Goal: Task Accomplishment & Management: Complete application form

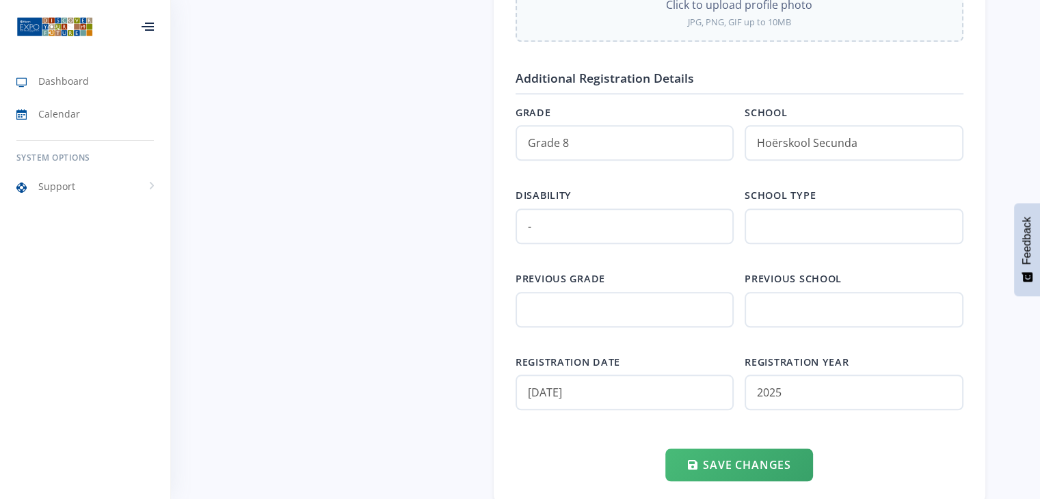
scroll to position [1437, 0]
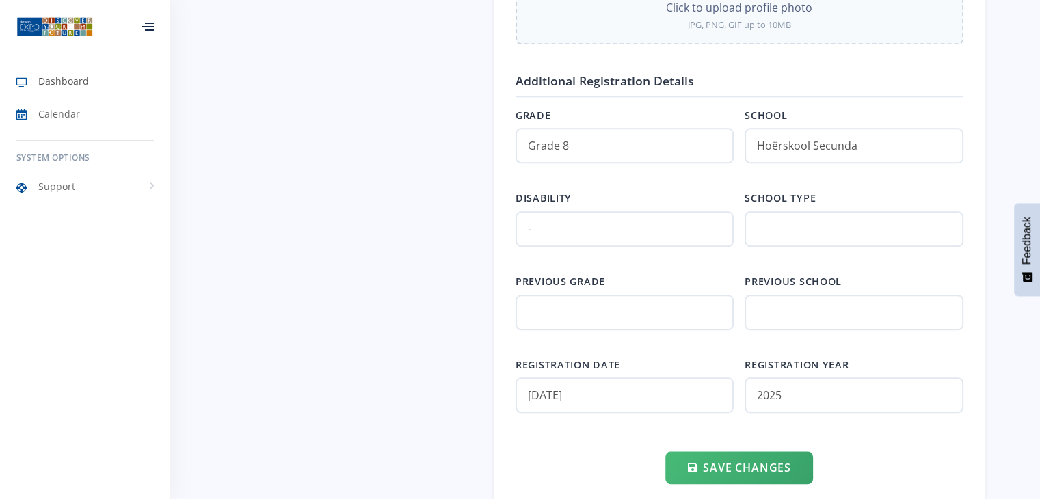
click at [96, 75] on link "Dashboard" at bounding box center [85, 81] width 170 height 31
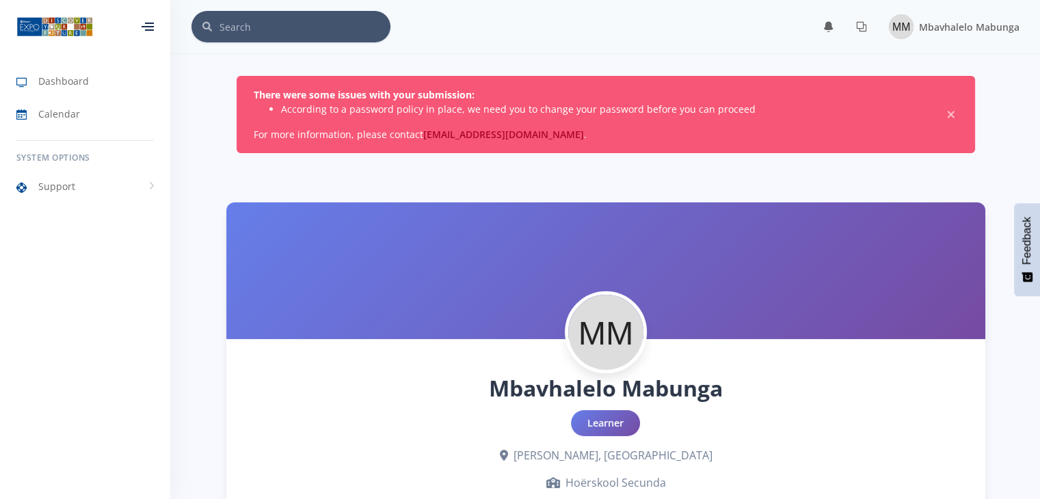
scroll to position [10, 10]
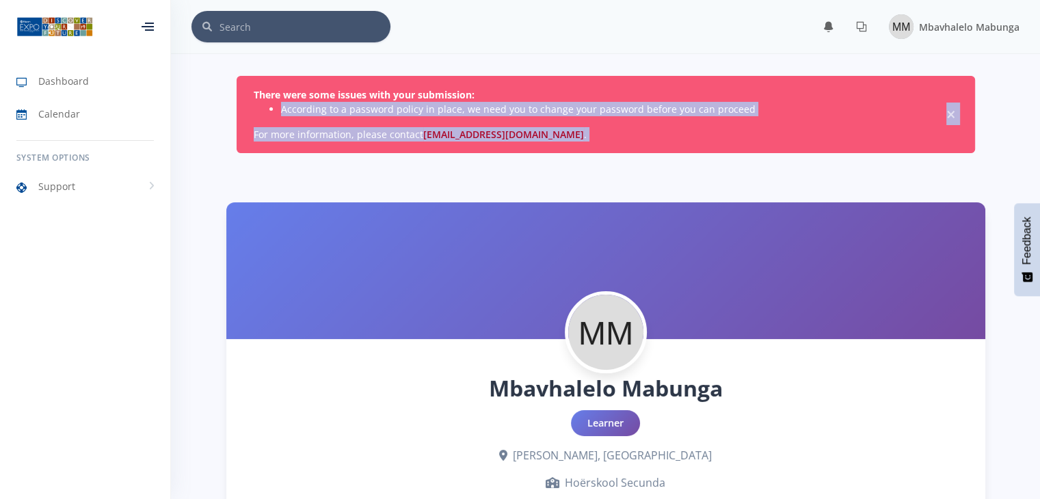
drag, startPoint x: 1036, startPoint y: 98, endPoint x: 1039, endPoint y: 175, distance: 77.4
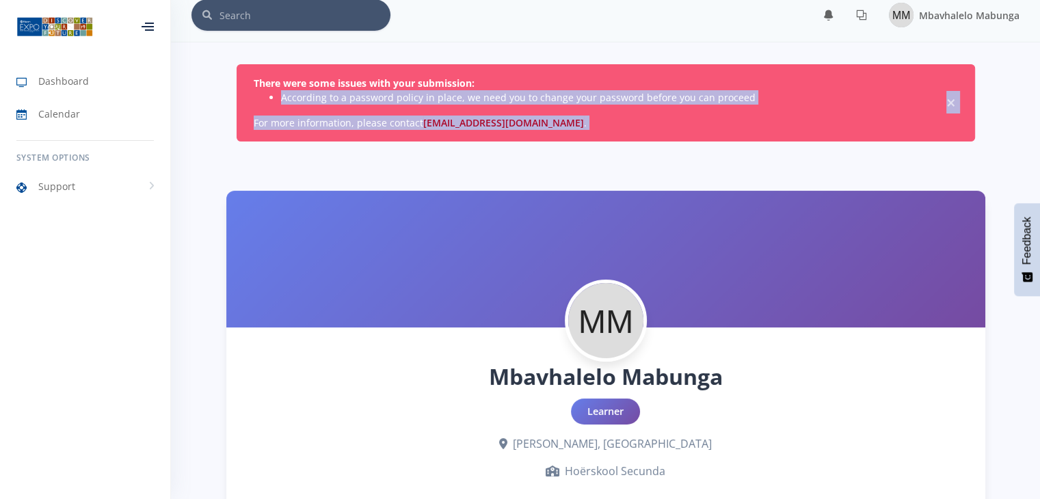
scroll to position [0, 0]
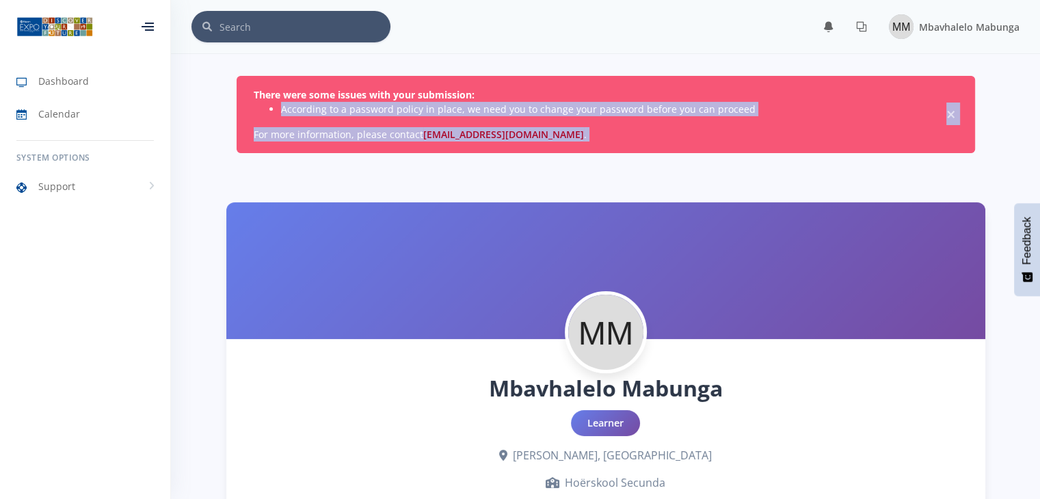
click at [404, 120] on div "There were some issues with your submission: According to a password policy in …" at bounding box center [606, 114] width 739 height 77
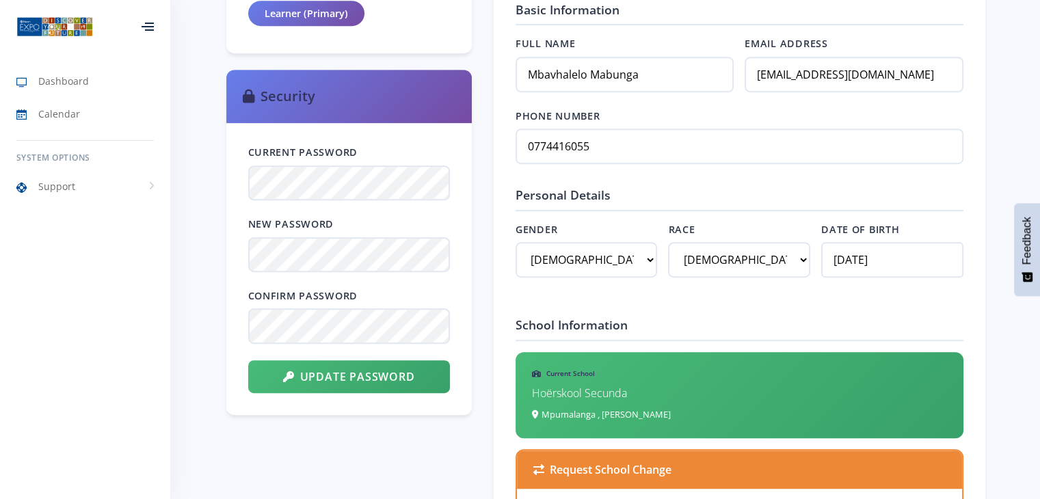
scroll to position [672, 0]
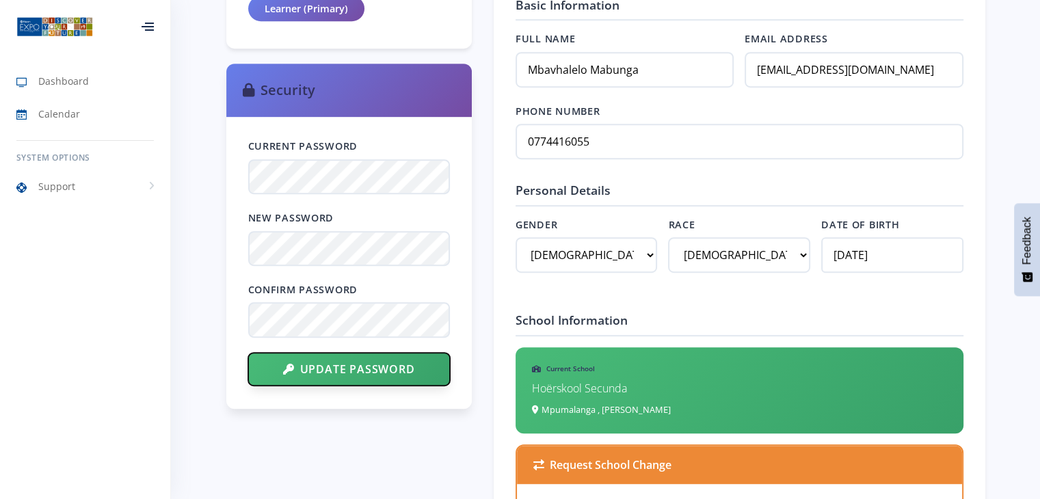
click at [387, 365] on button "Update Password" at bounding box center [349, 369] width 202 height 33
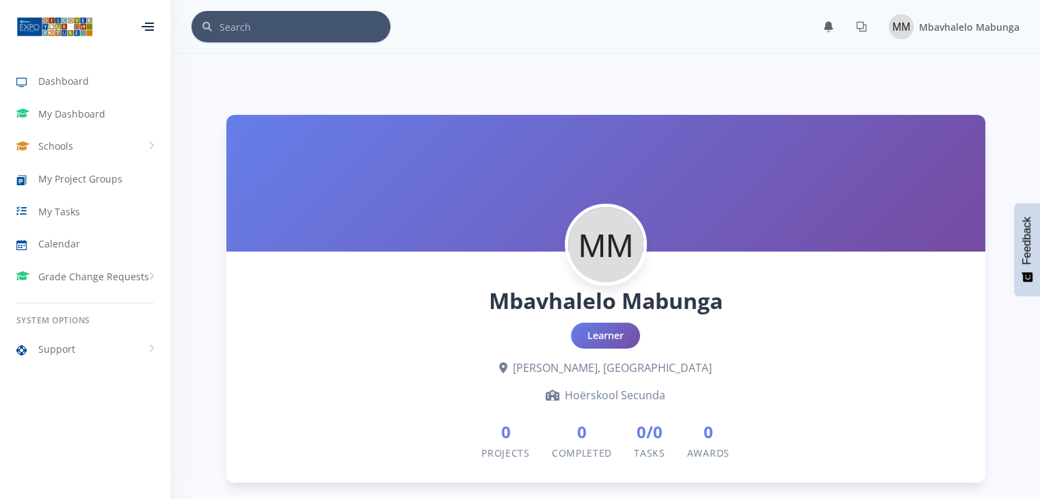
scroll to position [10, 10]
click at [65, 83] on span "Dashboard" at bounding box center [63, 81] width 51 height 14
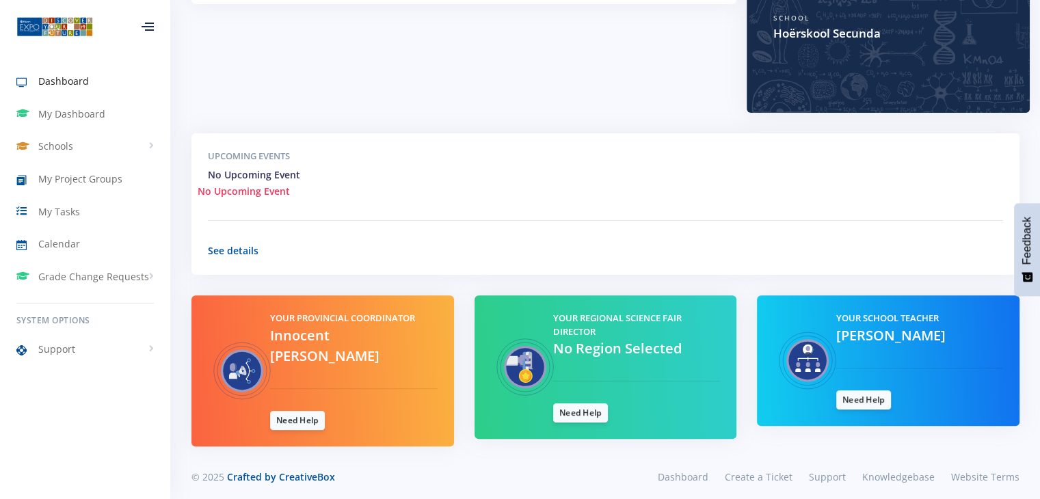
scroll to position [369, 0]
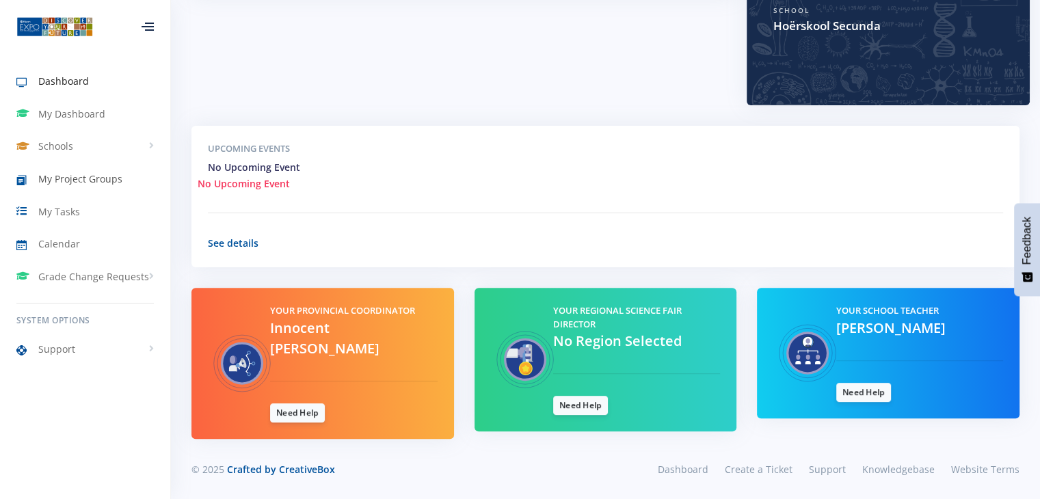
click at [41, 189] on link "My Project Groups" at bounding box center [85, 178] width 170 height 31
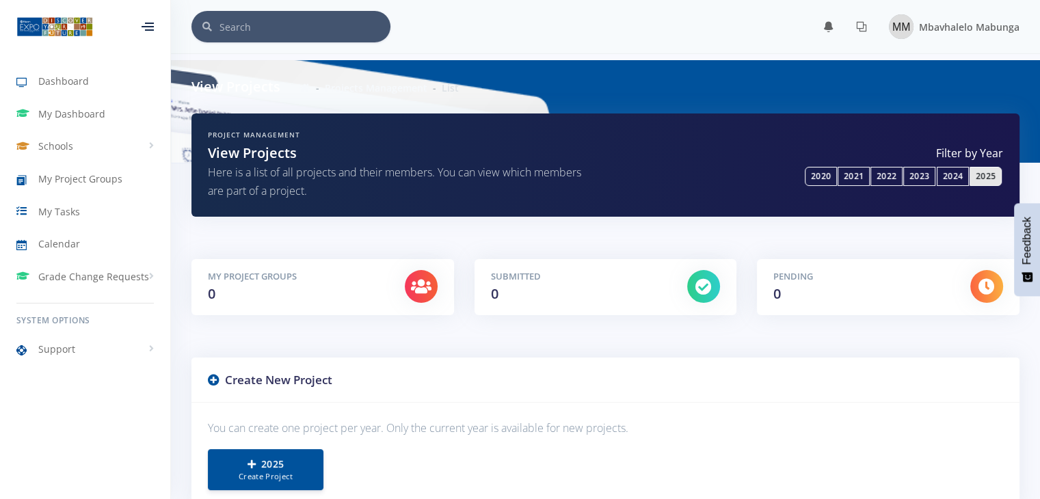
scroll to position [10, 10]
click at [270, 449] on link "2025 Create Project" at bounding box center [266, 469] width 116 height 41
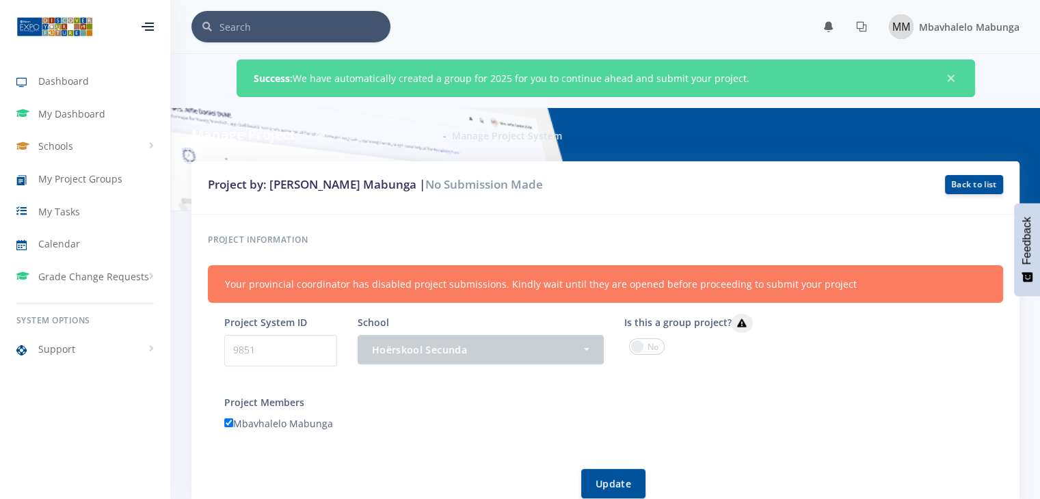
scroll to position [436, 0]
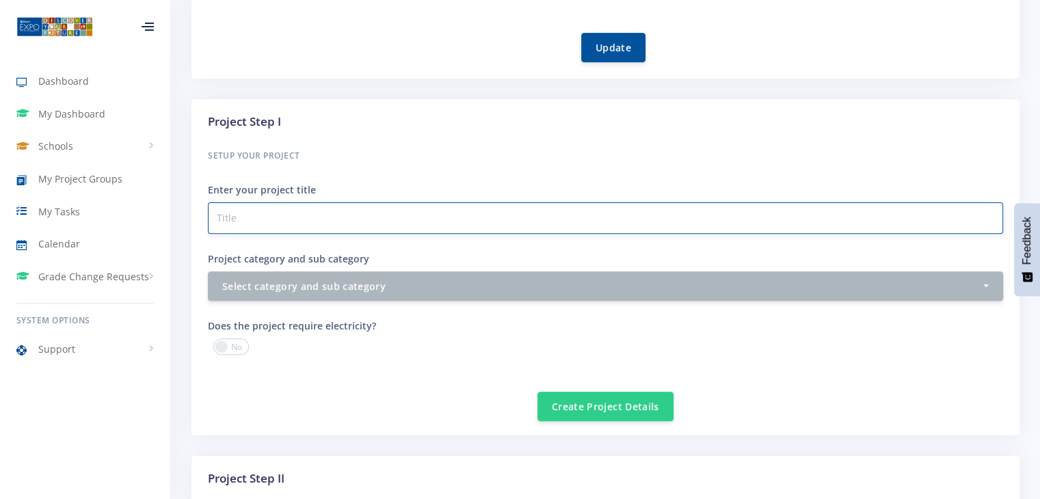
click at [862, 213] on input "Project category and sub category" at bounding box center [605, 217] width 795 height 31
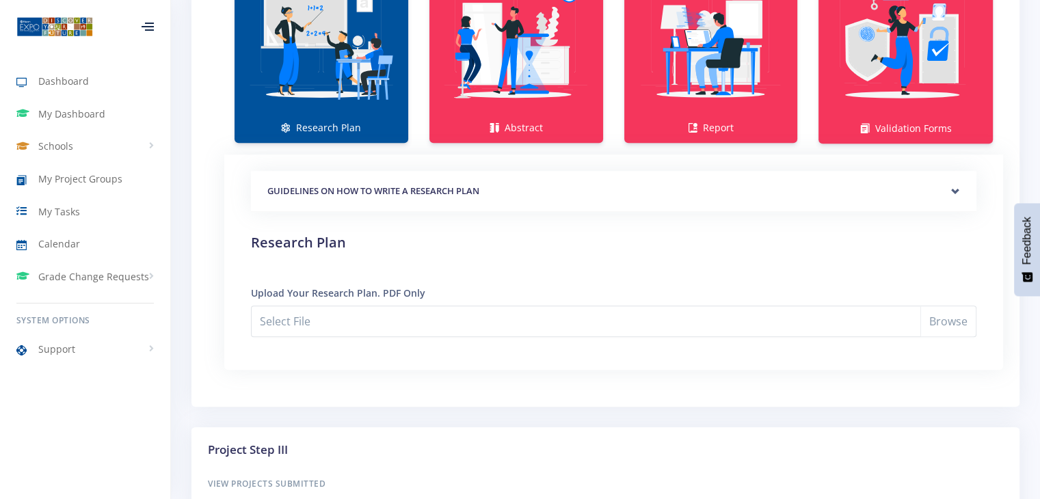
scroll to position [1075, 0]
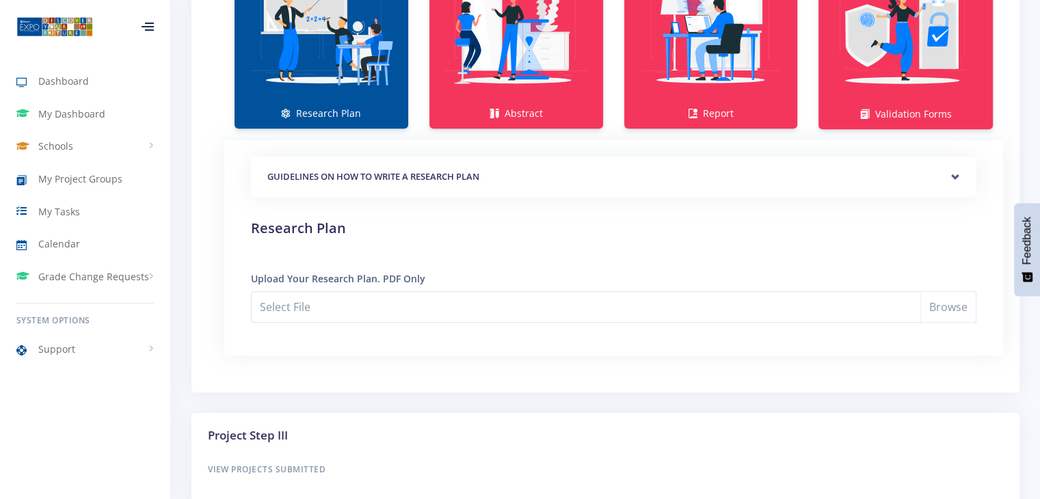
type input "EcoWater Cell"
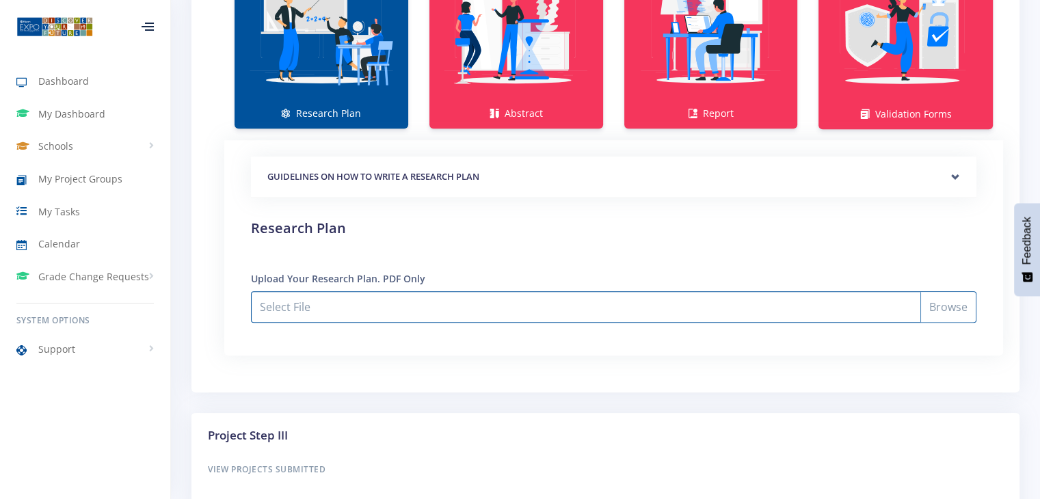
click at [498, 305] on input "Select File" at bounding box center [614, 306] width 726 height 31
type input "C:\fakepath\RESERCH PLAN.pdf"
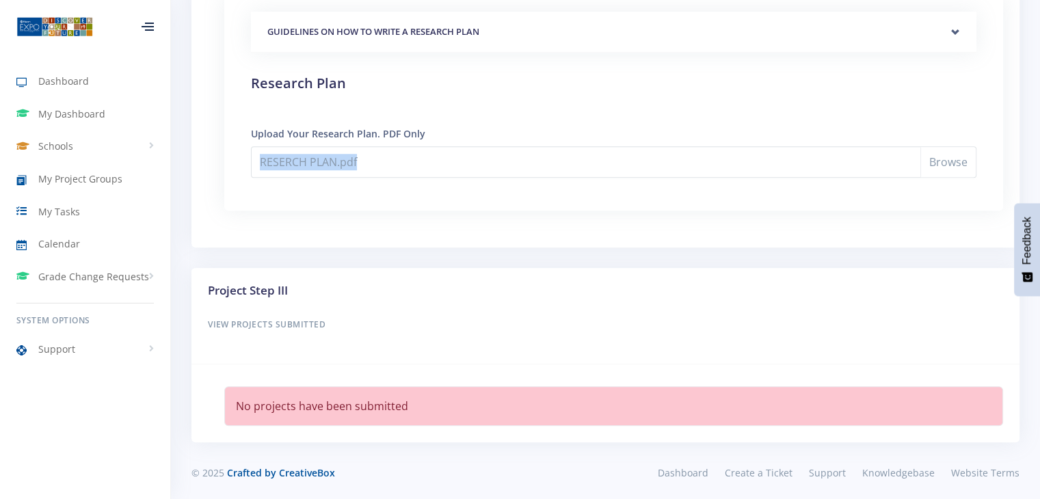
drag, startPoint x: 729, startPoint y: 195, endPoint x: 706, endPoint y: 155, distance: 46.2
click at [706, 155] on div "GUIDELINES ON HOW TO WRITE A RESEARCH PLAN Research Plan Templates for: Researc…" at bounding box center [614, 103] width 758 height 216
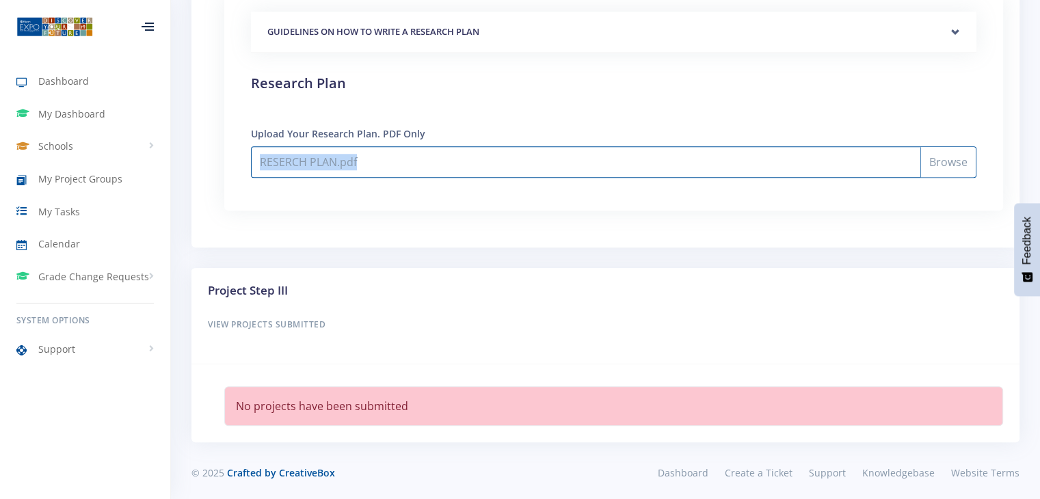
click at [706, 155] on input "RESERCH PLAN.pdf" at bounding box center [614, 161] width 726 height 31
click at [952, 161] on input "RESERCH PLAN.pdf" at bounding box center [614, 161] width 726 height 31
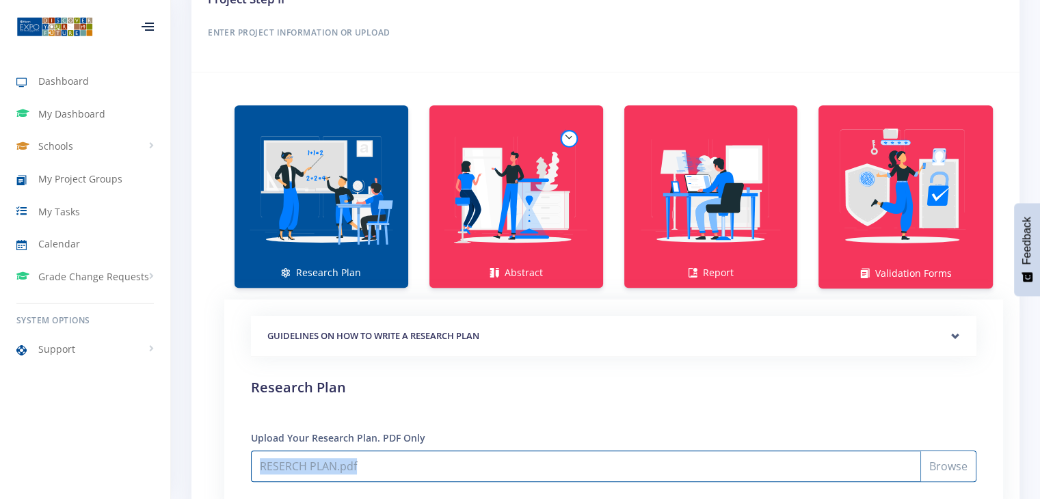
scroll to position [902, 0]
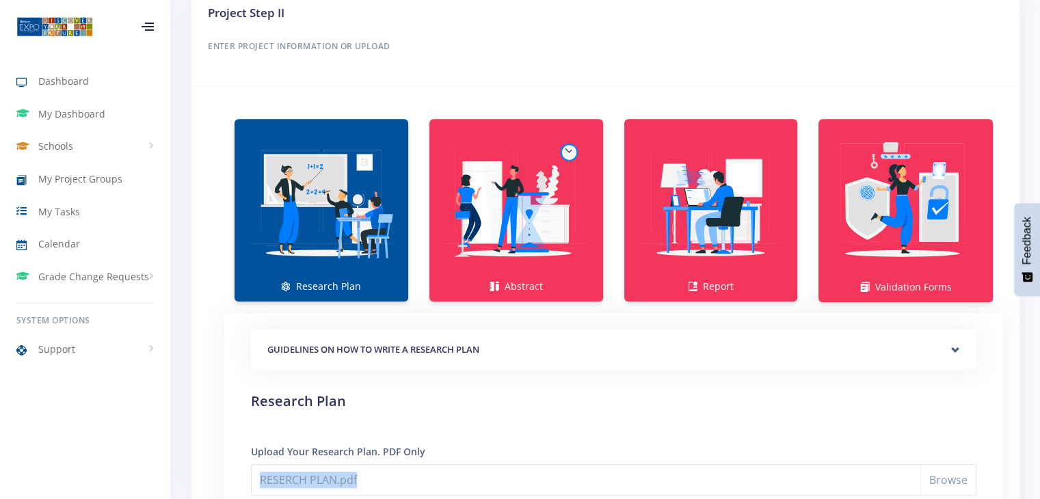
click at [362, 154] on img at bounding box center [322, 203] width 152 height 152
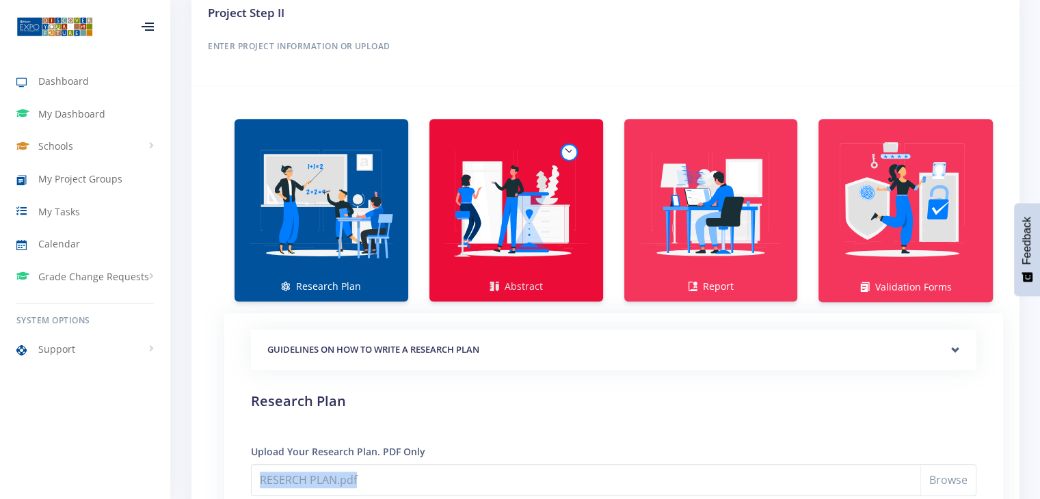
click at [558, 132] on img at bounding box center [516, 203] width 152 height 152
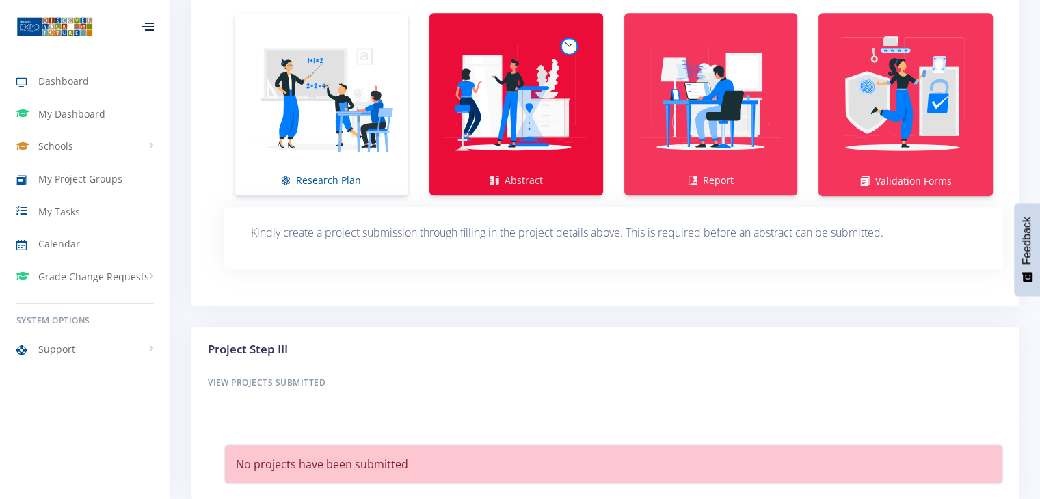
scroll to position [1067, 0]
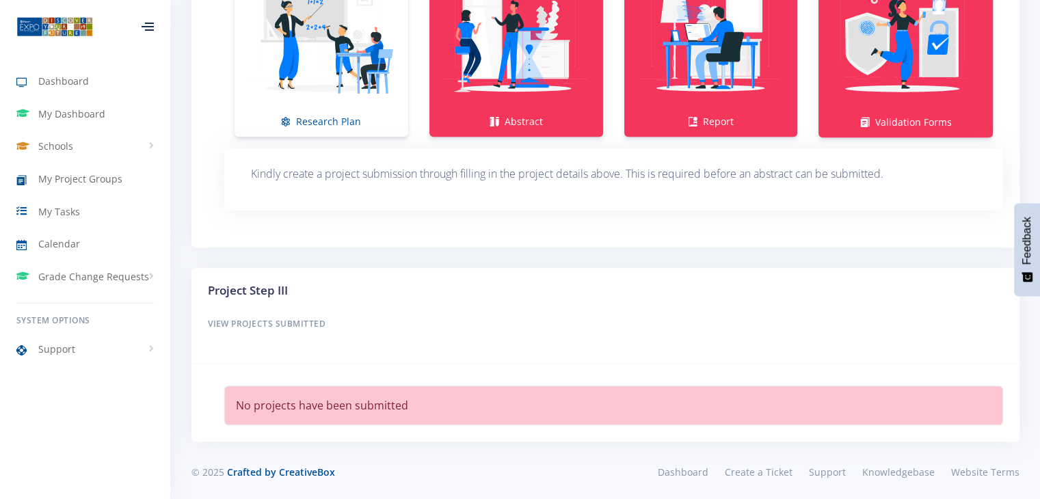
click at [681, 342] on div "Project Step III View Projects Submitted" at bounding box center [606, 316] width 816 height 68
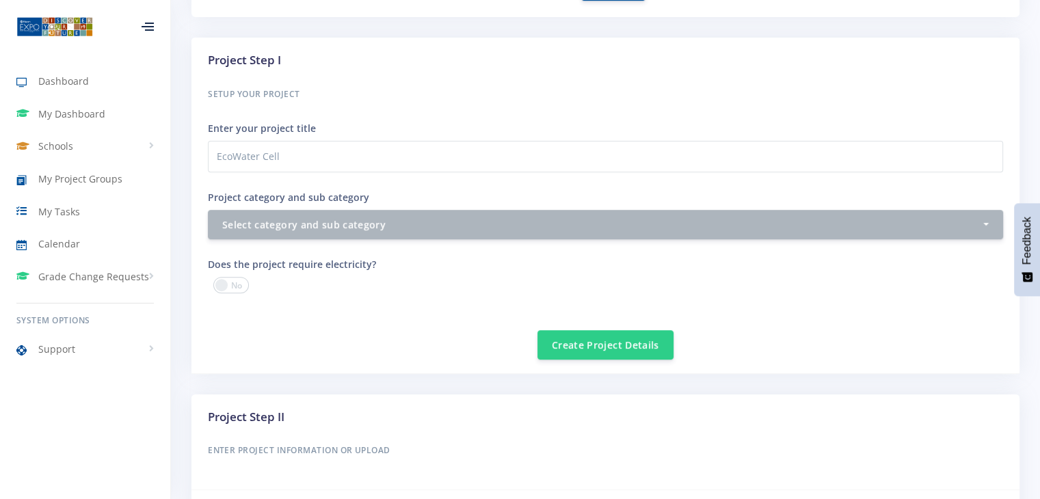
scroll to position [492, 0]
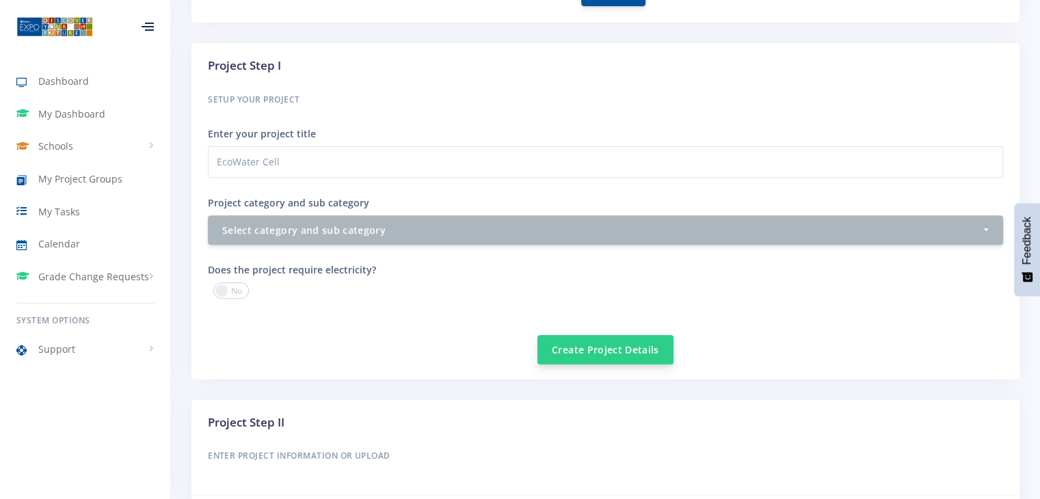
click at [602, 349] on button "Create Project Details" at bounding box center [606, 349] width 136 height 29
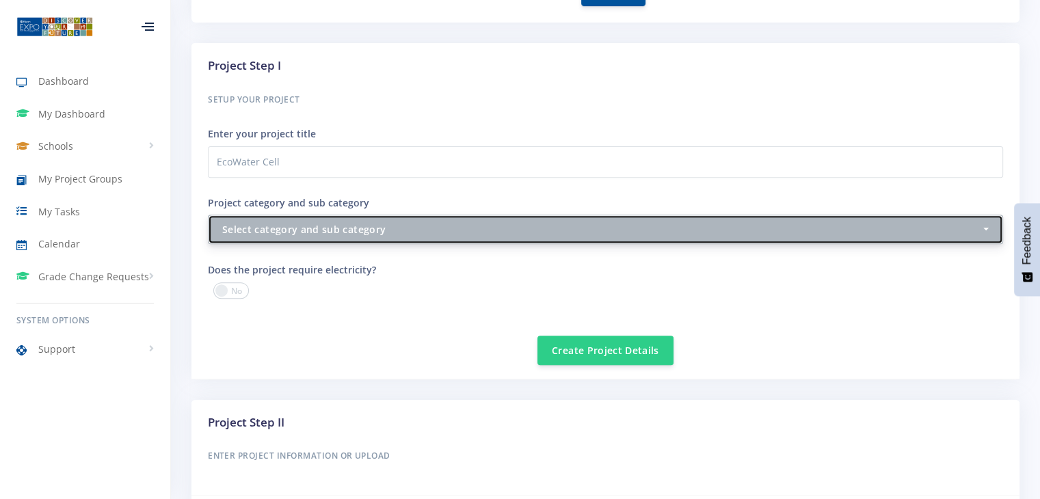
click at [481, 226] on div "Select category and sub category" at bounding box center [601, 229] width 758 height 14
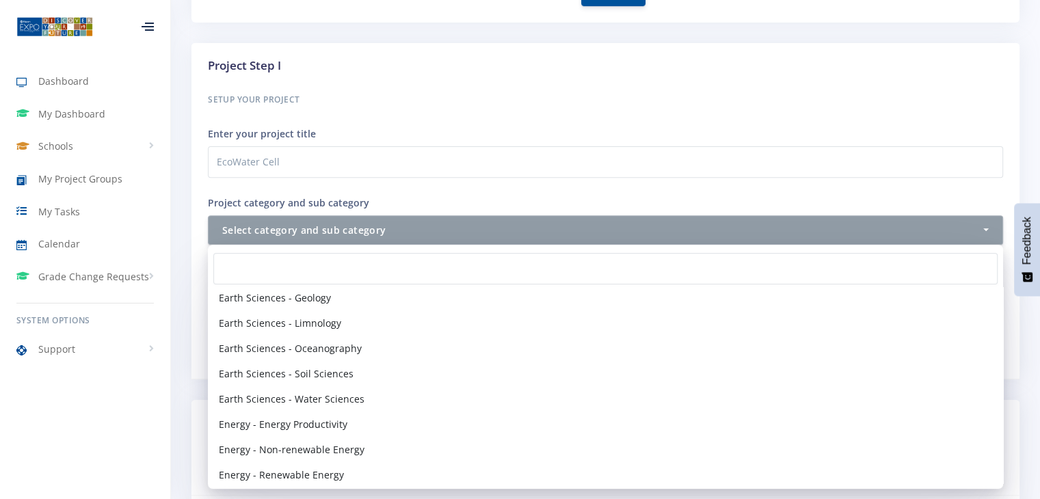
scroll to position [916, 0]
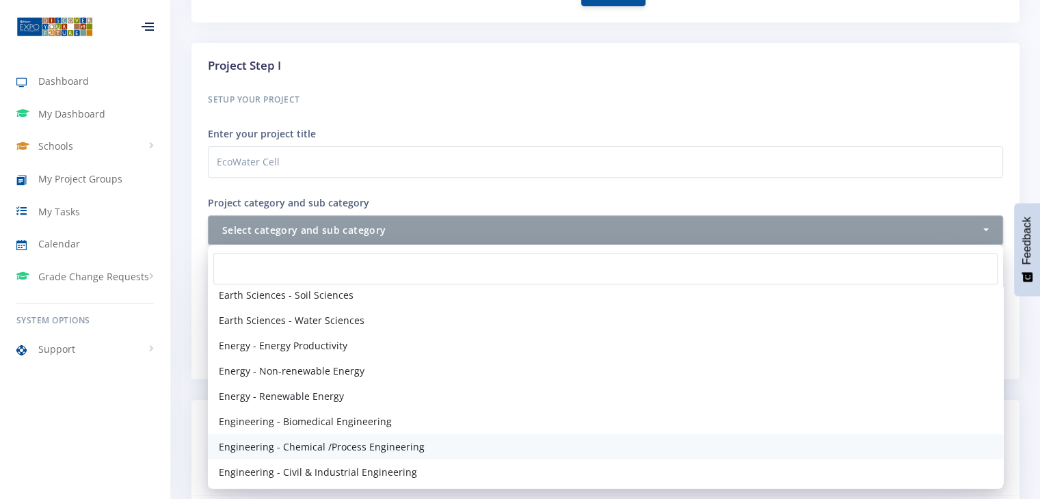
click at [717, 434] on link "Engineering - Chemical /Process Engineering" at bounding box center [605, 446] width 795 height 25
select select "42"
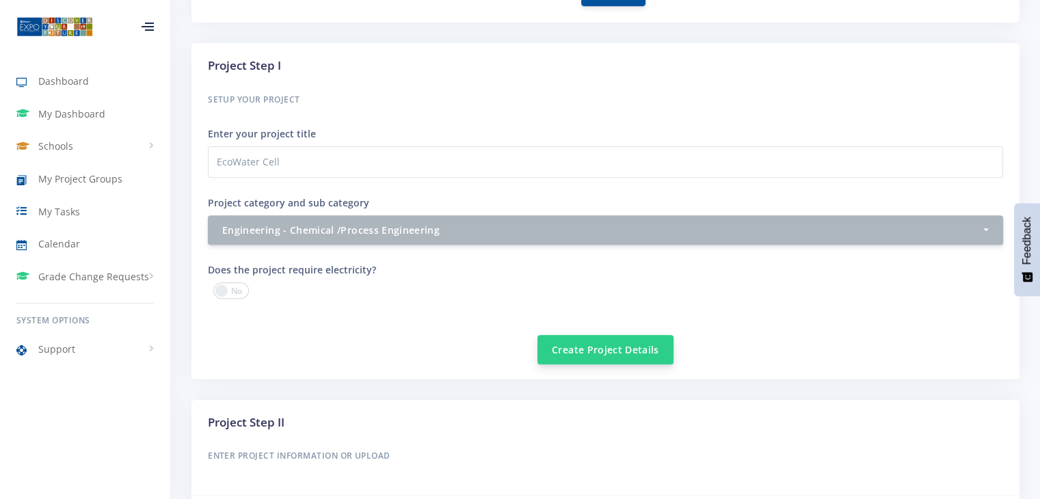
click at [642, 356] on button "Create Project Details" at bounding box center [606, 349] width 136 height 29
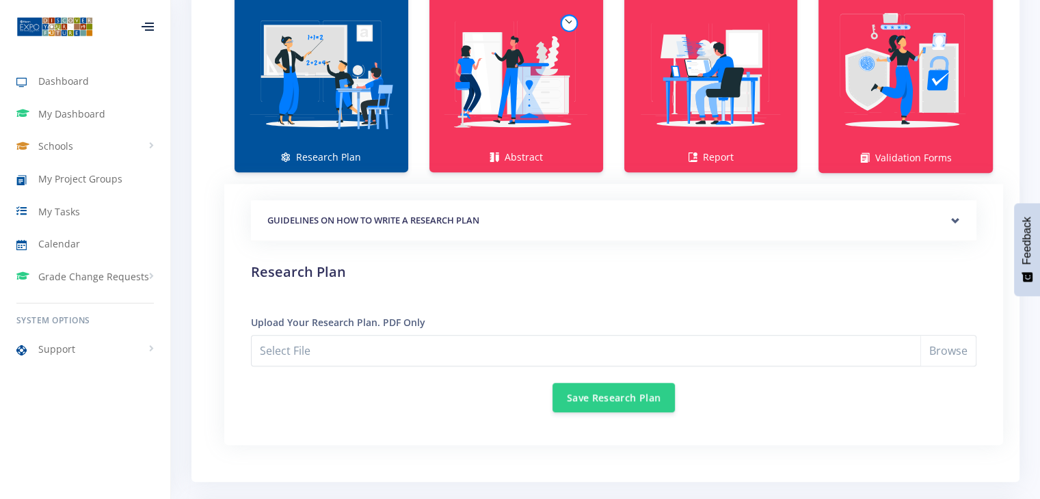
scroll to position [1050, 0]
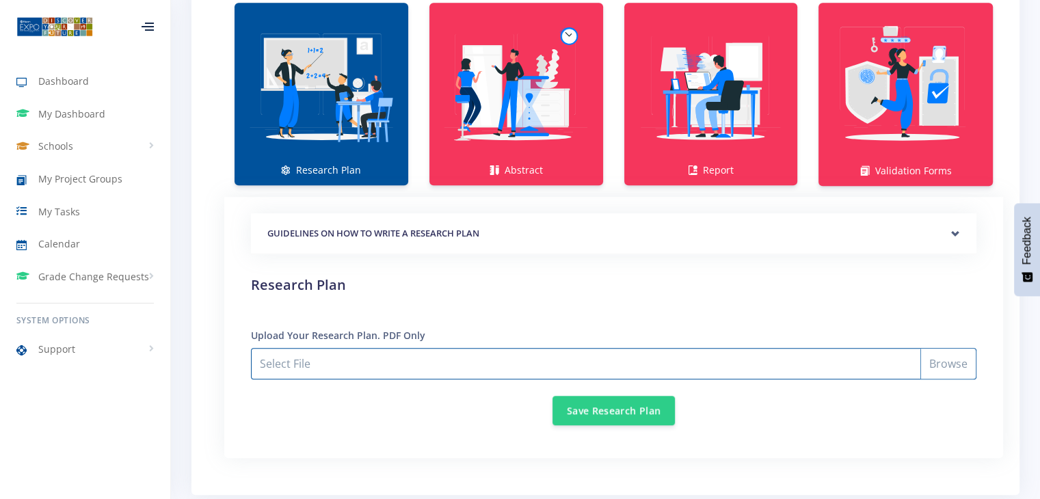
click at [646, 348] on input "Select File" at bounding box center [614, 363] width 726 height 31
type input "C:\fakepath\RESERCH PLAN.pdf"
click at [564, 400] on button "Save Research Plan" at bounding box center [614, 409] width 122 height 29
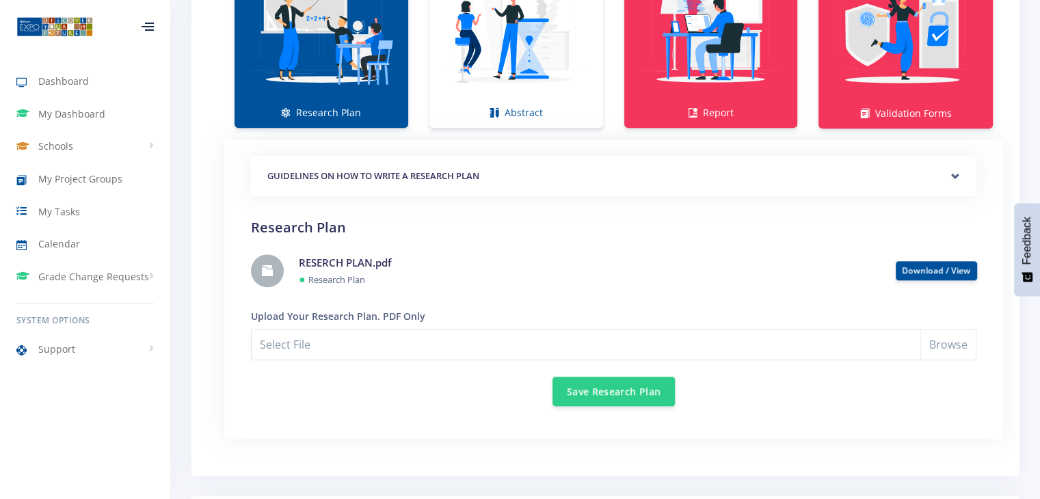
scroll to position [1112, 0]
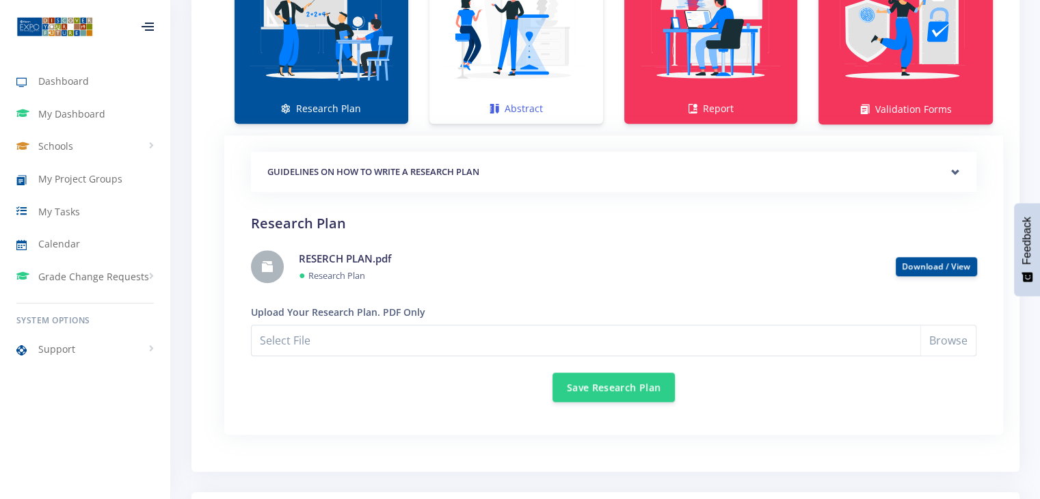
click at [519, 77] on img at bounding box center [516, 25] width 152 height 152
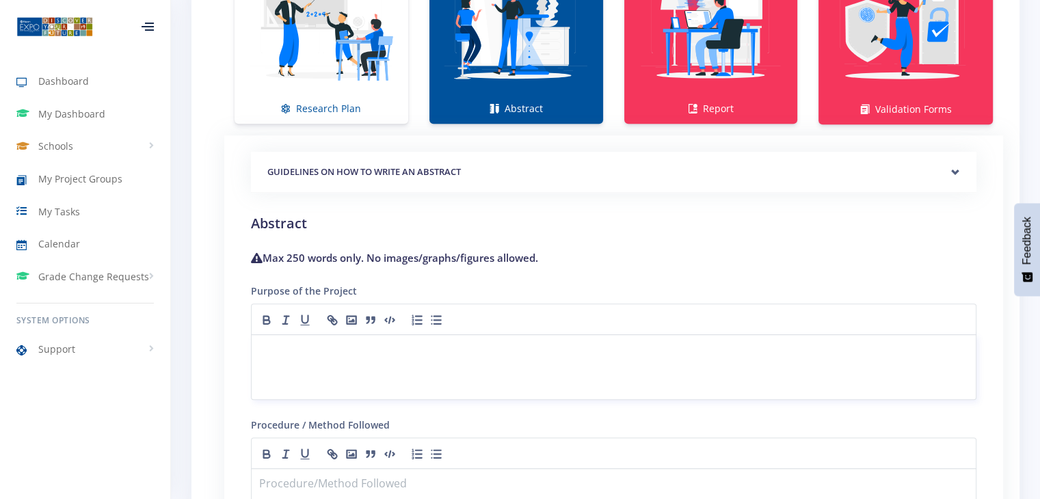
click at [408, 358] on div at bounding box center [614, 367] width 726 height 66
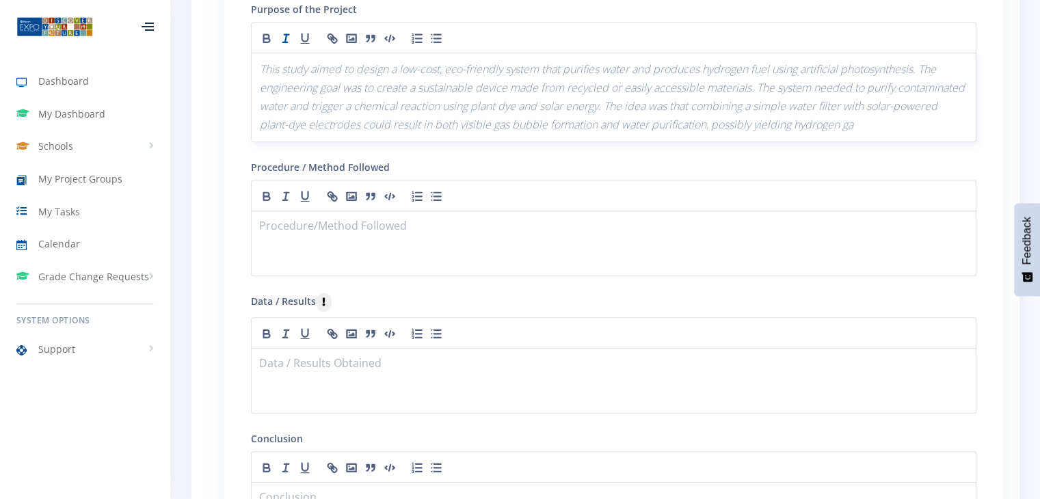
scroll to position [1374, 0]
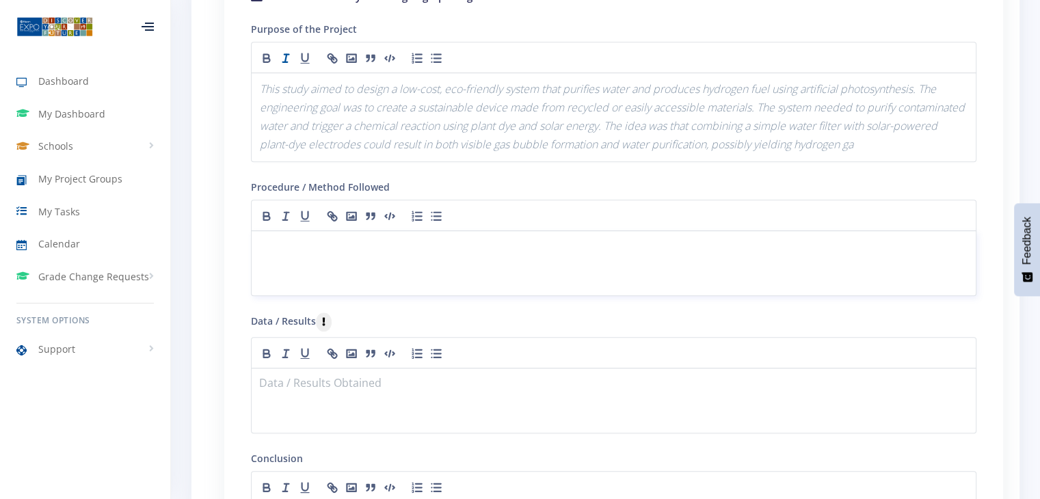
click at [364, 255] on div at bounding box center [614, 263] width 726 height 66
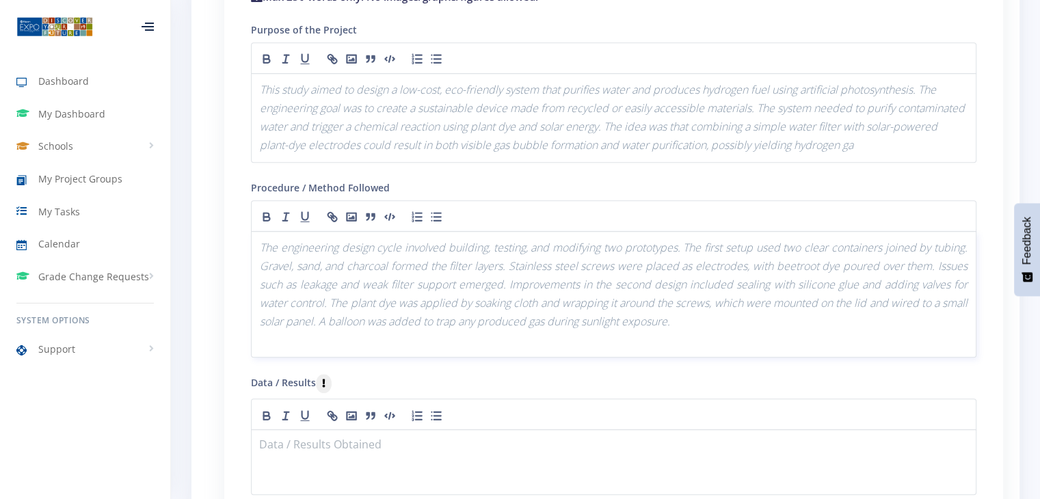
scroll to position [1416, 0]
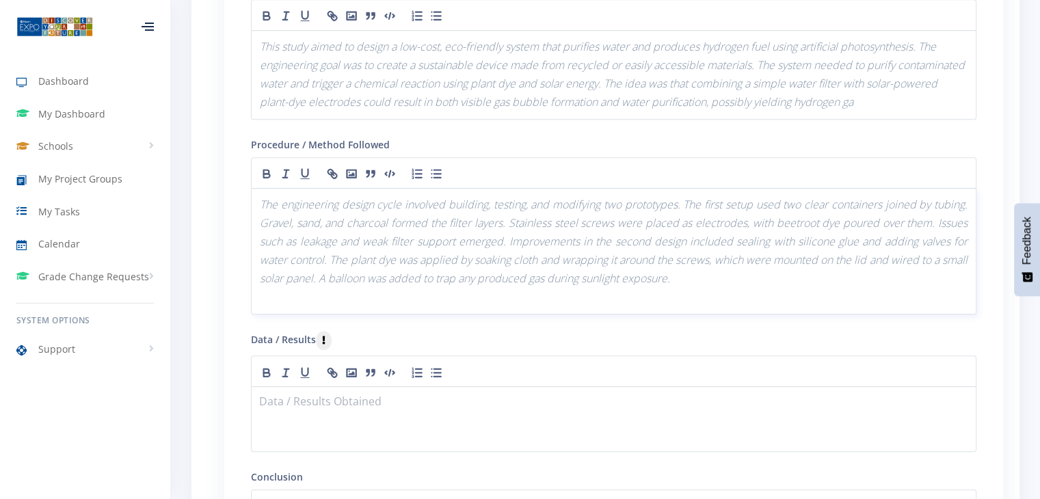
click at [877, 217] on em "The engineering design cycle involved building, testing, and modifying two prot…" at bounding box center [615, 242] width 711 height 90
click at [408, 199] on em "The engineering design cycle involved building, testing, and modifying two prot…" at bounding box center [615, 242] width 711 height 90
click at [888, 220] on em "The engineering design cycle involved building, testing, and modifying two prot…" at bounding box center [615, 242] width 711 height 90
click at [882, 215] on em "The engineering design cycle involved building, testing, and modifying two prot…" at bounding box center [615, 242] width 711 height 90
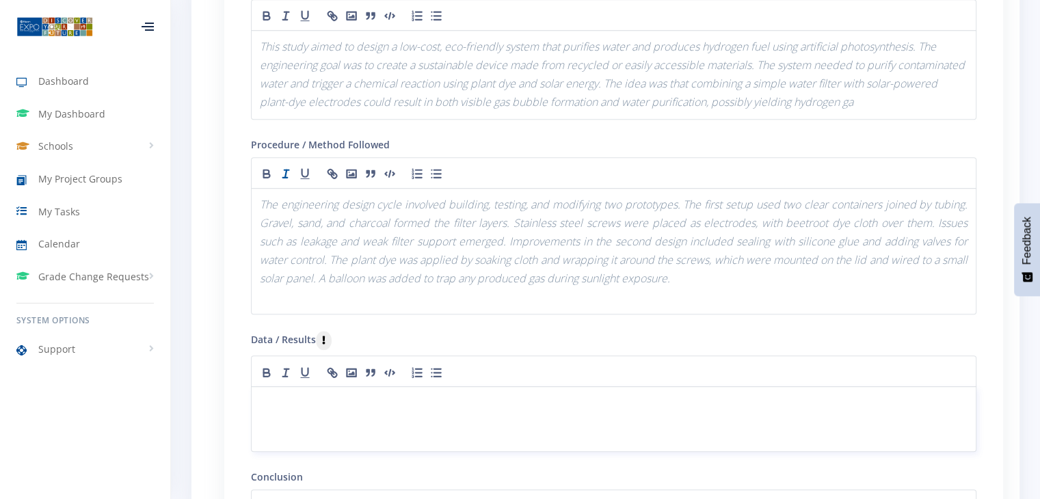
click at [607, 399] on p at bounding box center [614, 403] width 708 height 18
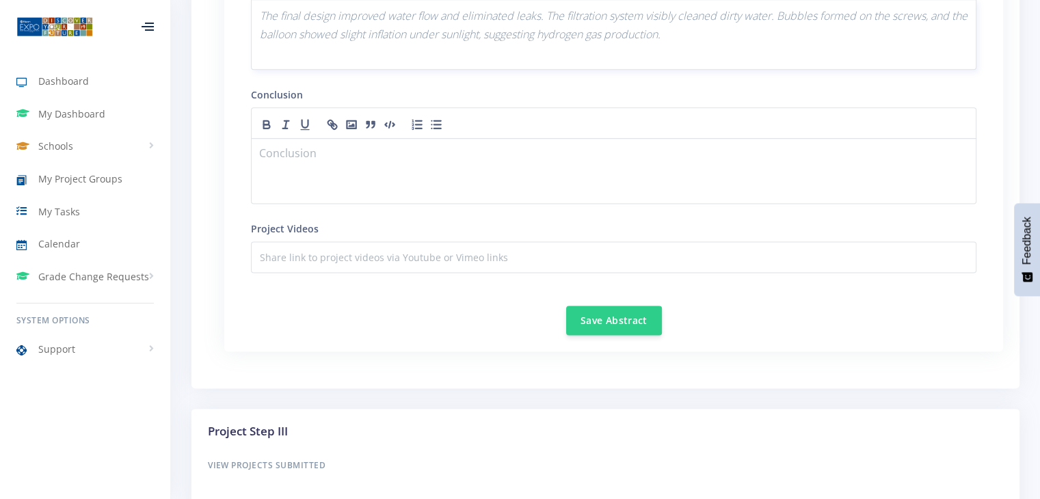
scroll to position [1806, 0]
click at [518, 186] on div at bounding box center [614, 168] width 726 height 66
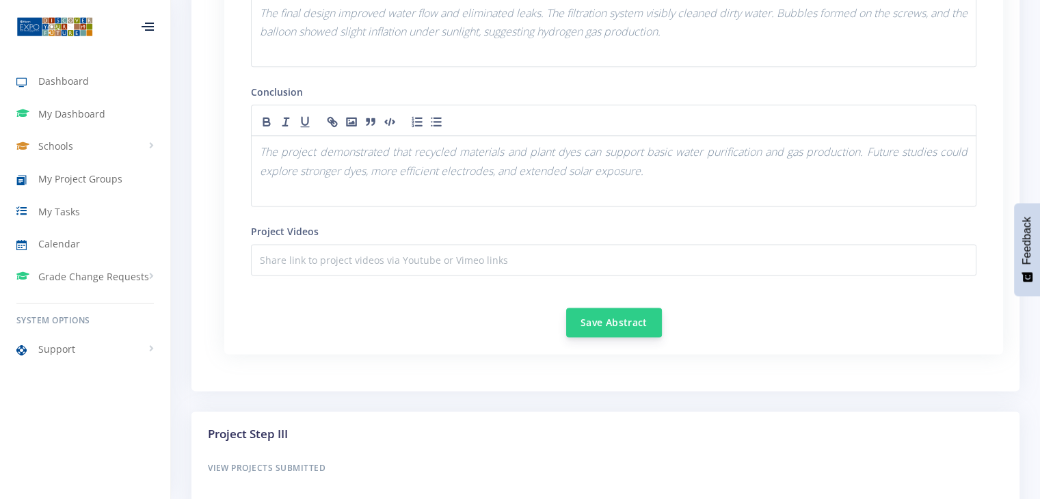
click at [594, 322] on button "Save Abstract" at bounding box center [614, 322] width 96 height 29
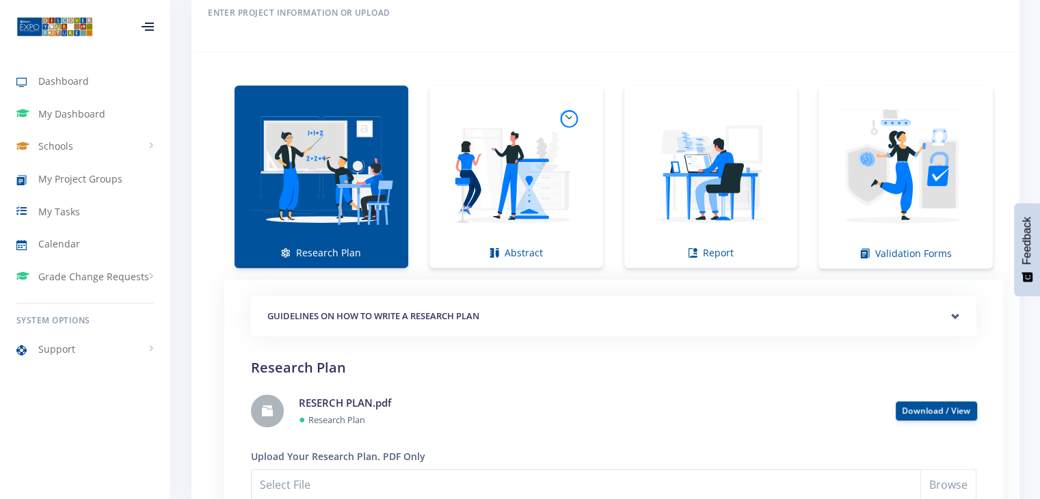
scroll to position [880, 0]
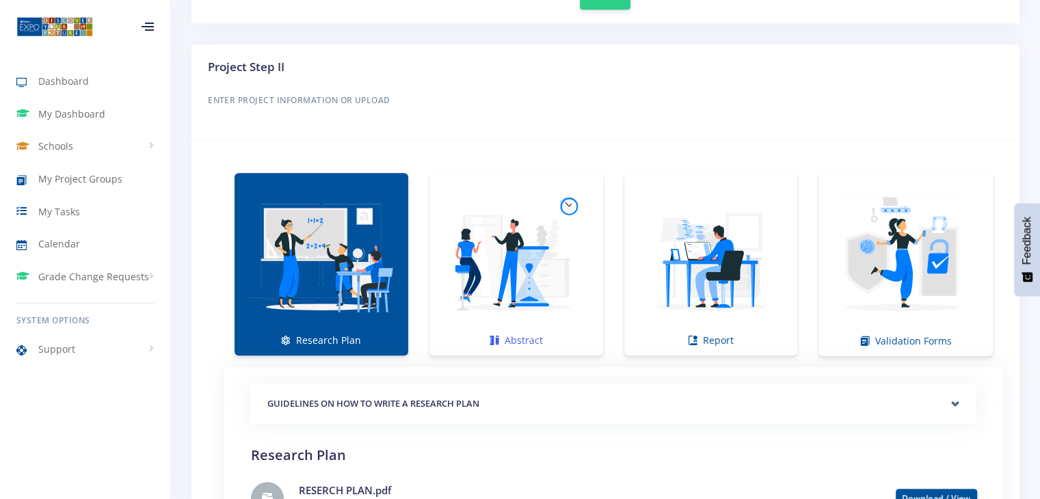
click at [529, 274] on img at bounding box center [516, 257] width 152 height 152
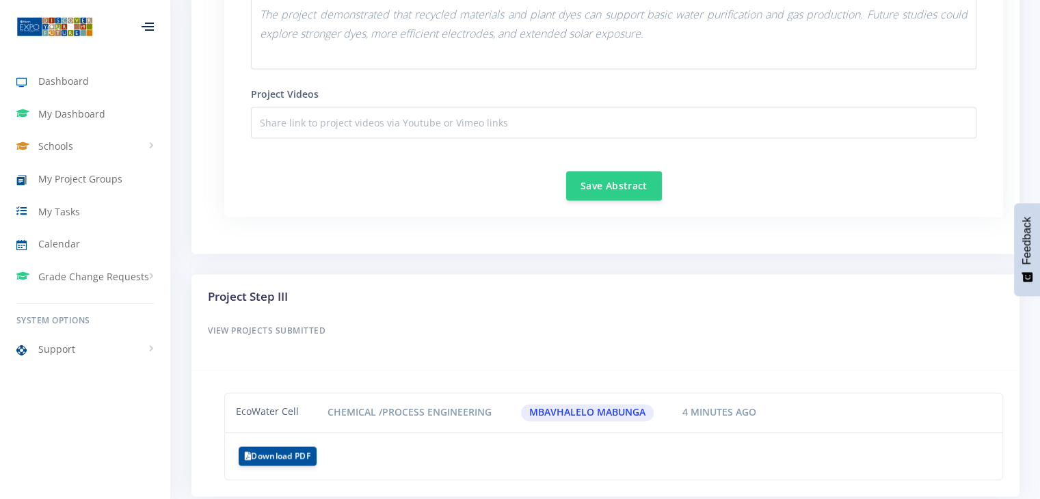
scroll to position [1938, 0]
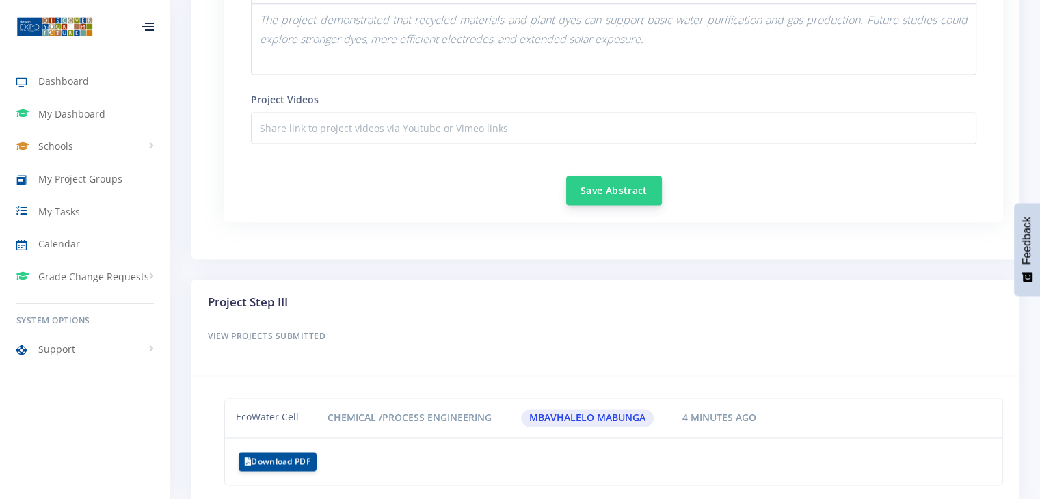
click at [613, 191] on button "Save Abstract" at bounding box center [614, 190] width 96 height 29
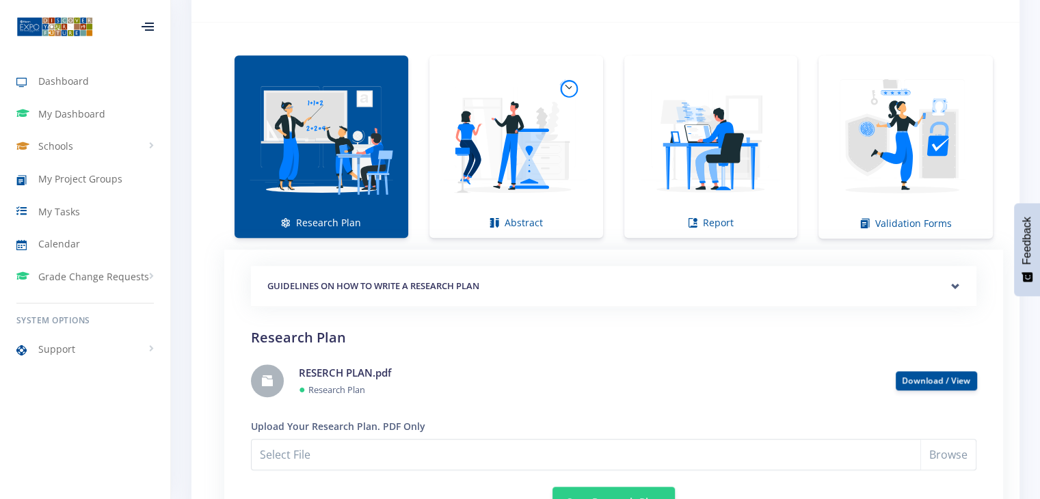
scroll to position [1002, 0]
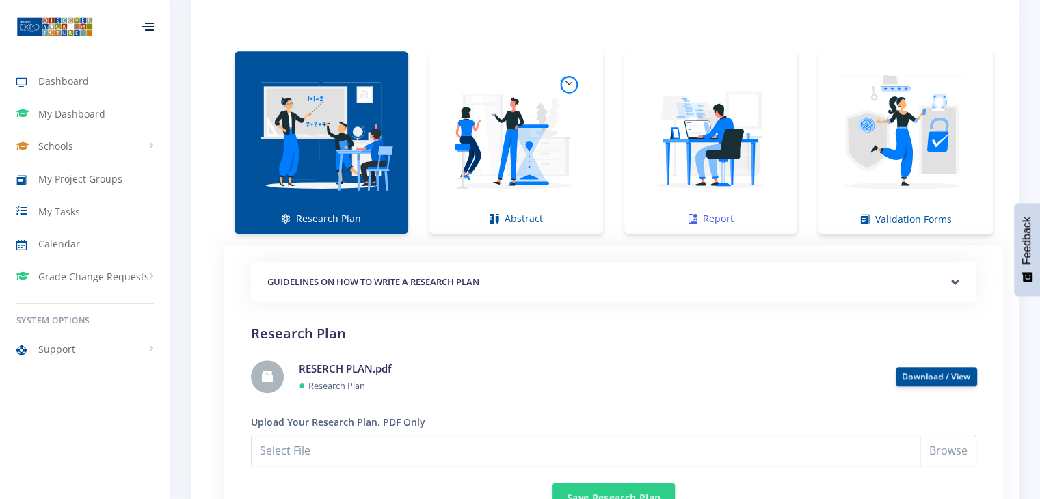
click at [652, 168] on img at bounding box center [711, 135] width 152 height 152
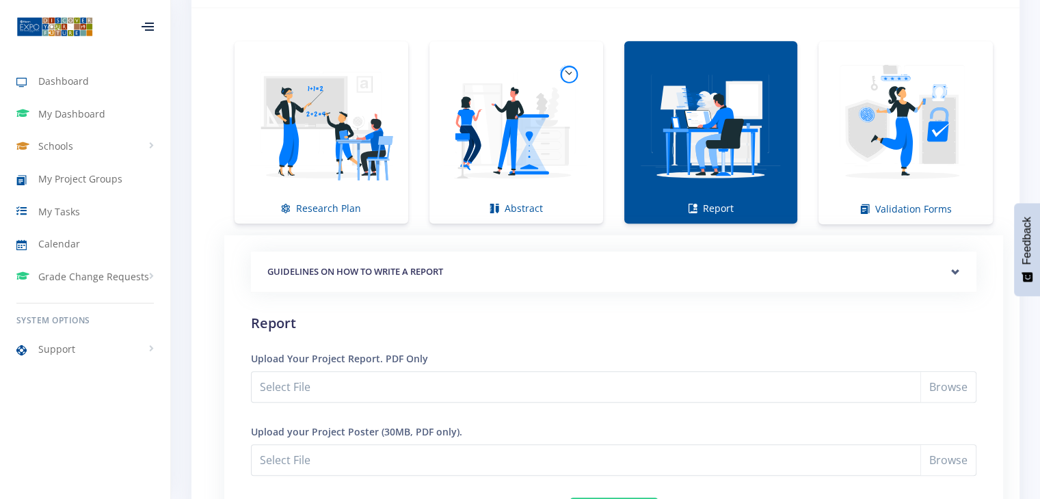
scroll to position [924, 0]
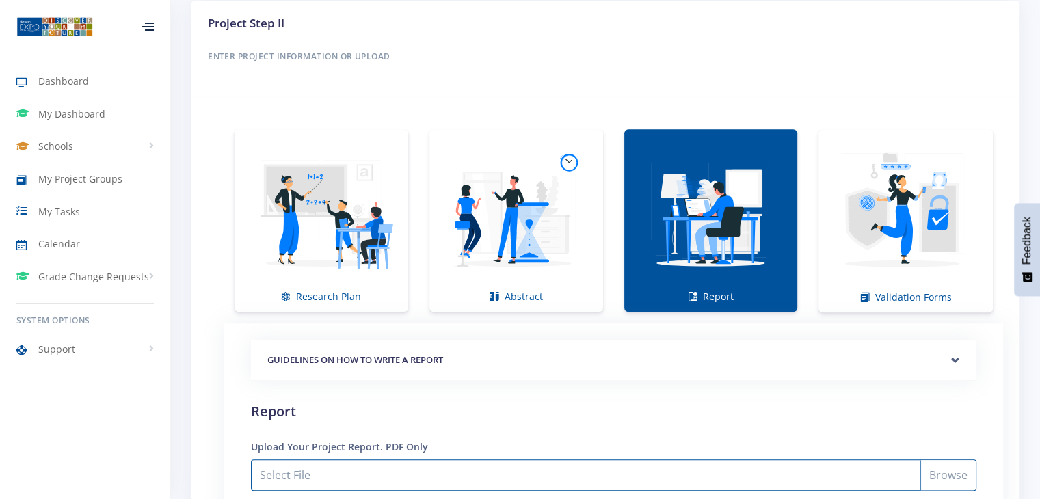
click at [655, 474] on input "Select File" at bounding box center [614, 475] width 726 height 31
type input "C:\fakepath\FINAL REPORT EXPO.pdf"
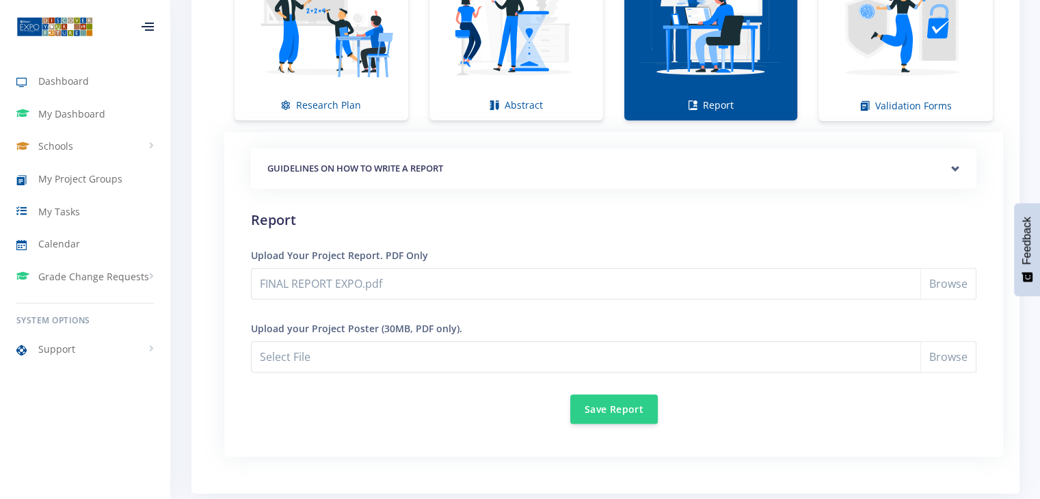
scroll to position [1124, 0]
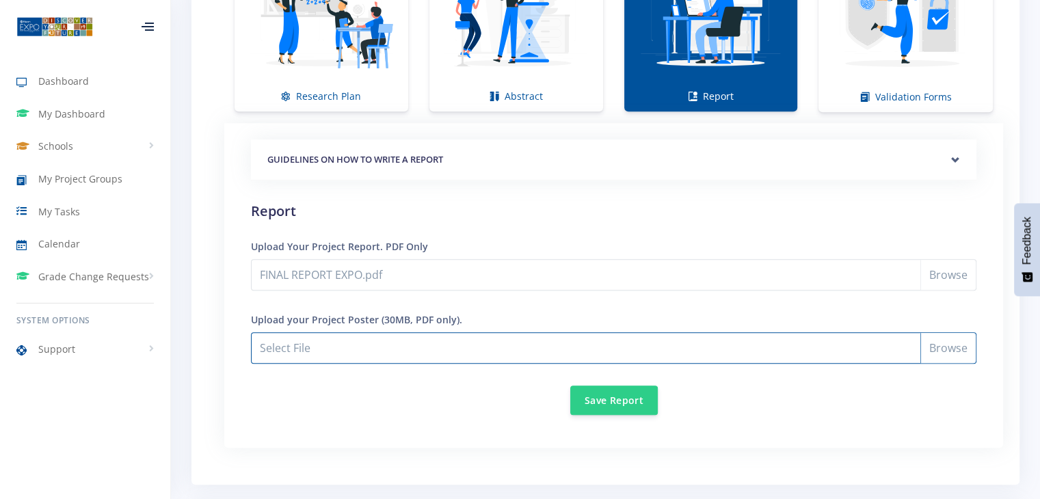
click at [518, 341] on input "FINAL REPORT EXPO.pdf" at bounding box center [614, 347] width 726 height 31
type input "C:\fakepath\Poster.pdf"
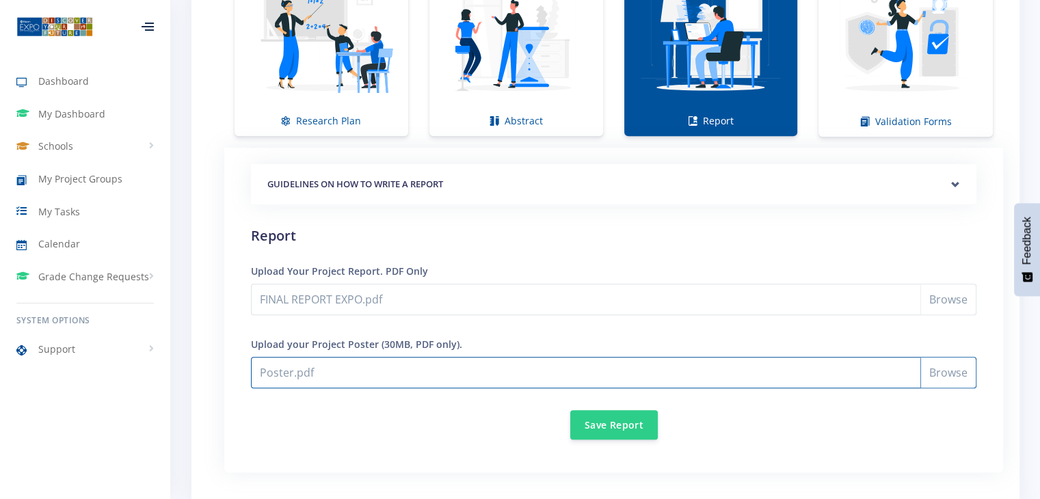
scroll to position [1093, 0]
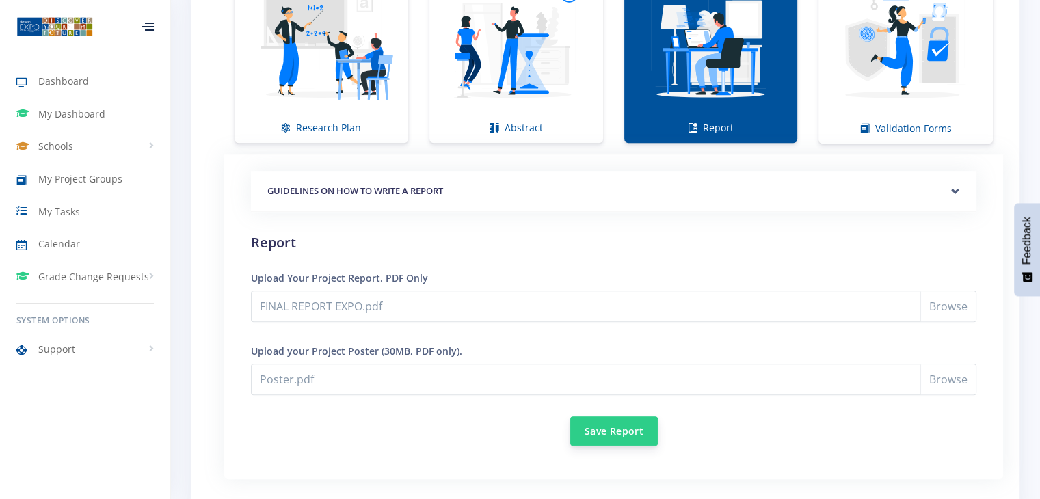
click at [654, 419] on button "Save Report" at bounding box center [614, 430] width 88 height 29
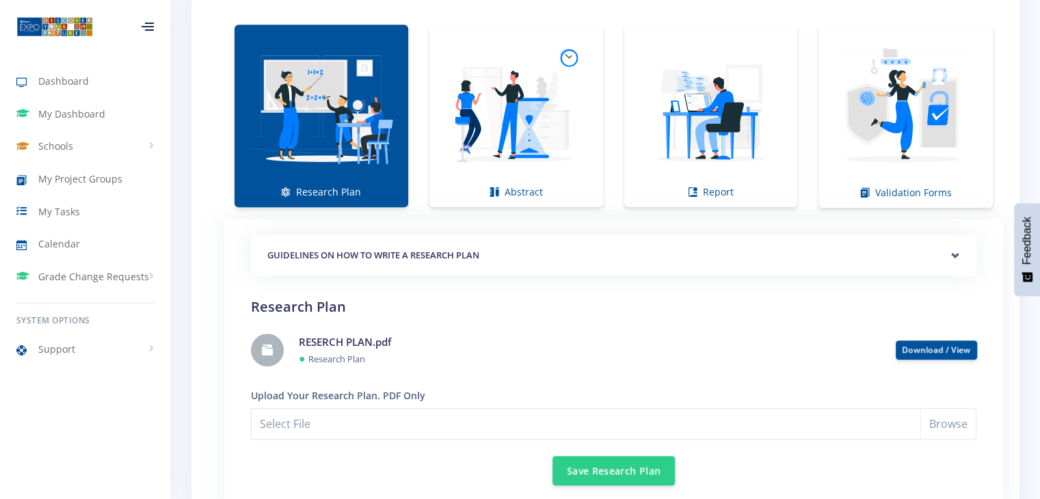
scroll to position [1044, 0]
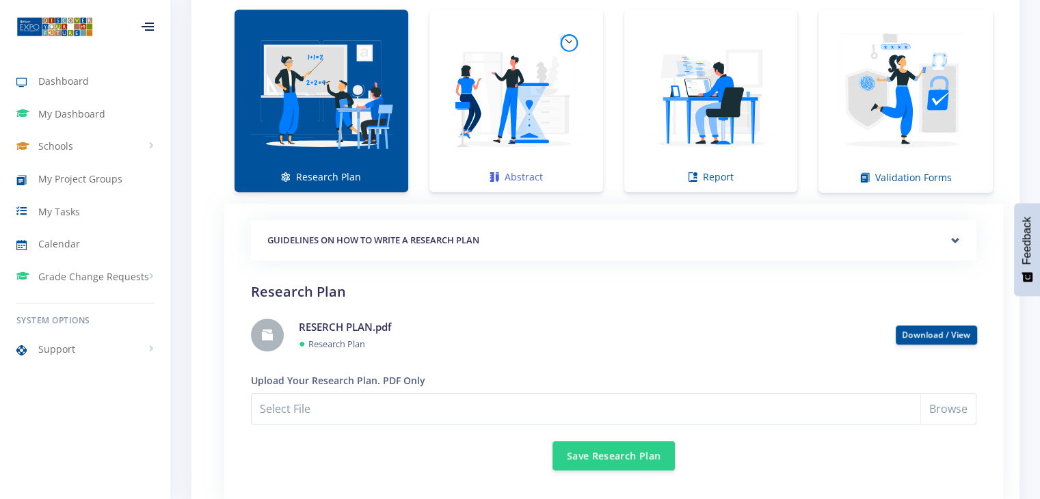
click at [554, 80] on img at bounding box center [516, 94] width 152 height 152
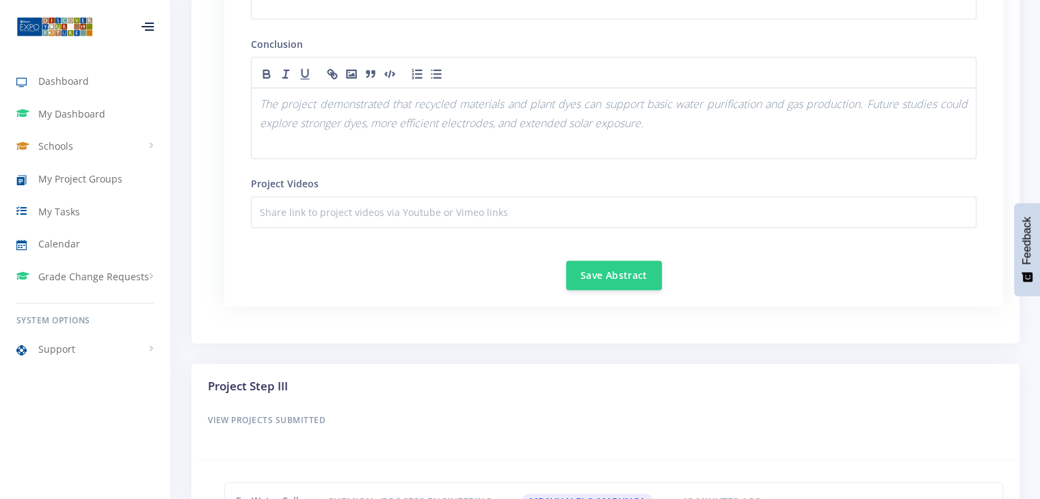
scroll to position [1871, 0]
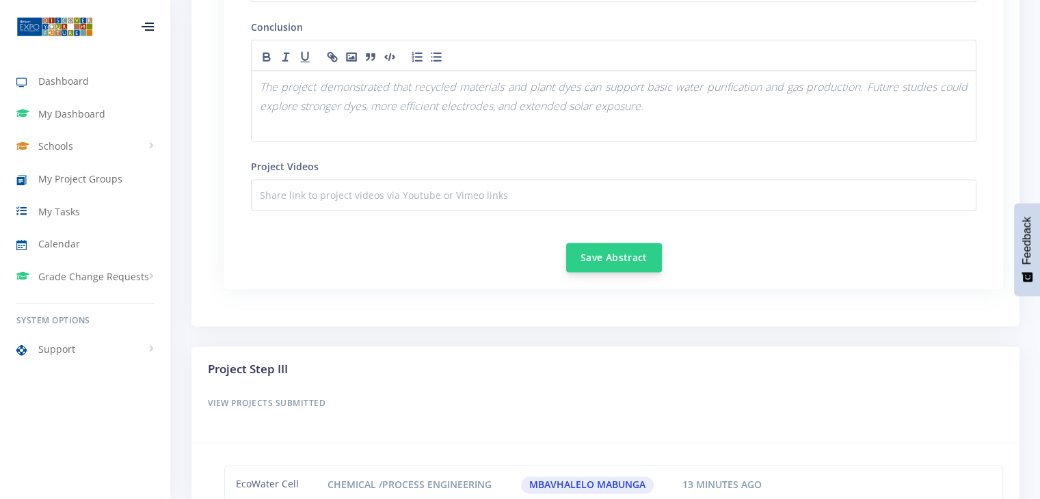
click at [628, 247] on button "Save Abstract" at bounding box center [614, 257] width 96 height 29
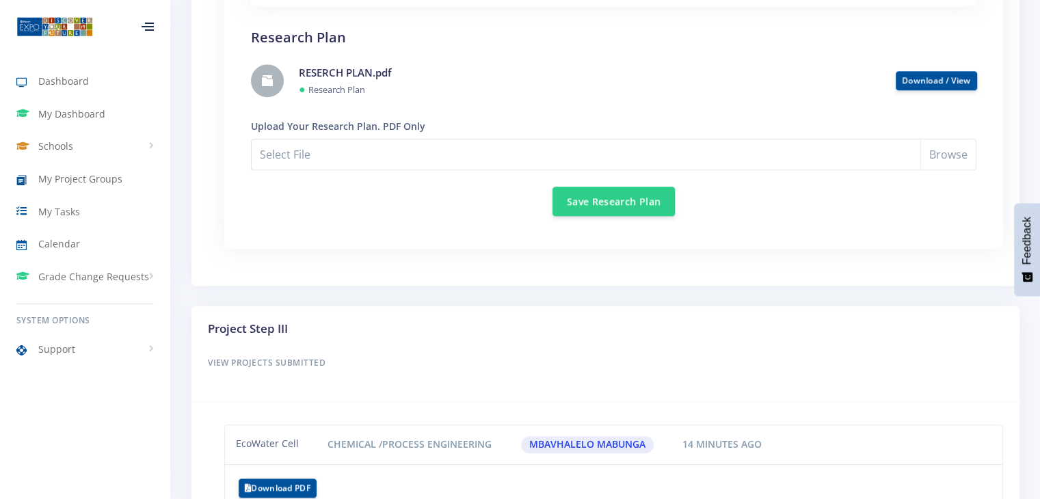
scroll to position [1174, 0]
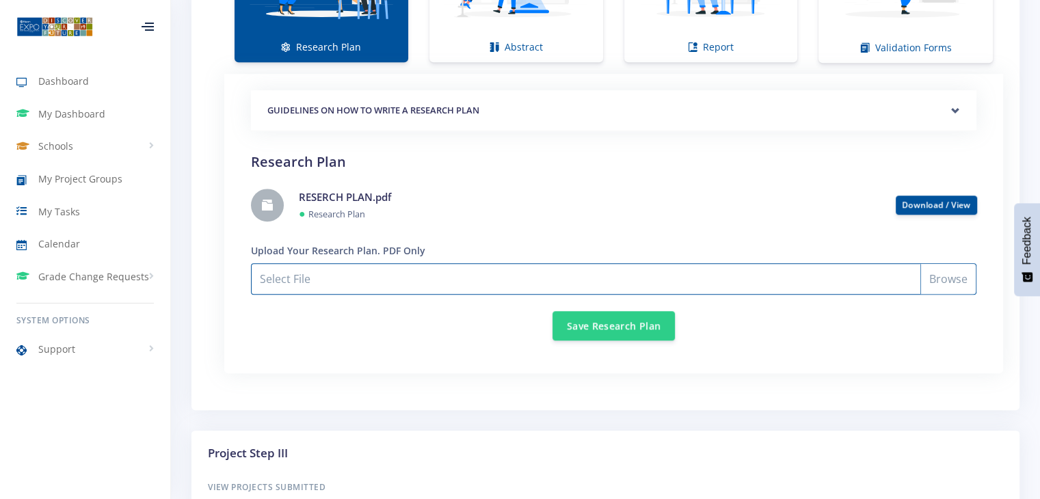
click at [905, 277] on input "Select File" at bounding box center [614, 278] width 726 height 31
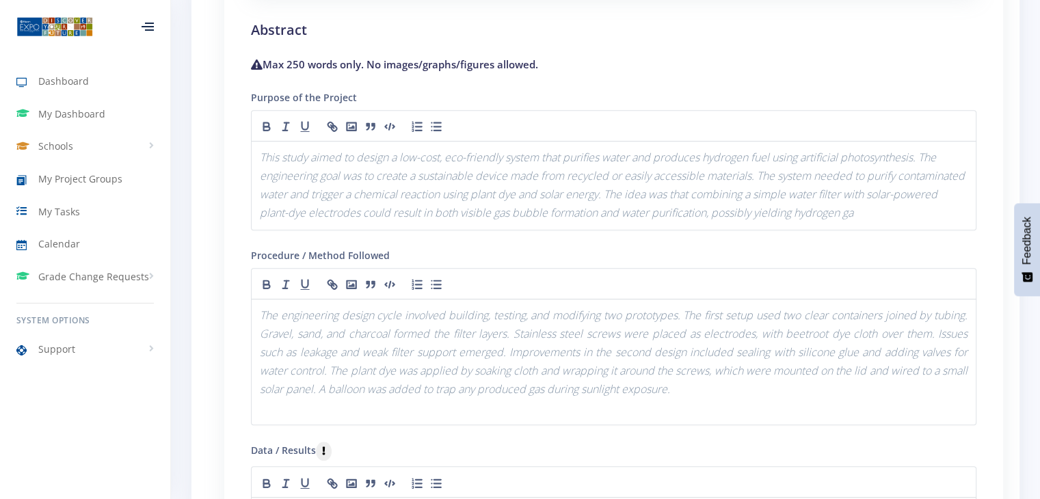
scroll to position [1320, 0]
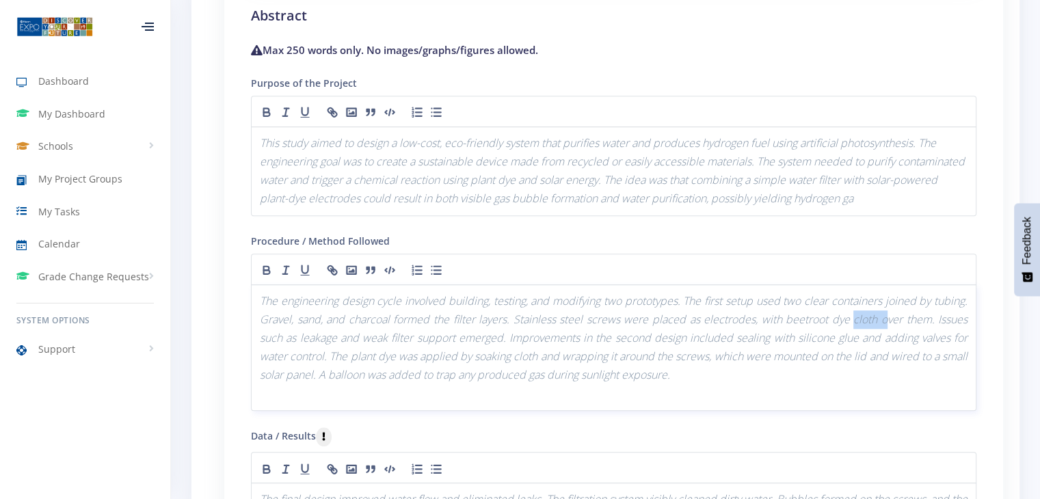
drag, startPoint x: 884, startPoint y: 313, endPoint x: 851, endPoint y: 314, distance: 32.1
click at [851, 314] on em "The engineering design cycle involved building, testing, and modifying two prot…" at bounding box center [615, 338] width 711 height 90
click at [895, 315] on em "The engineering design cycle involved building, testing, and modifying two prot…" at bounding box center [615, 338] width 711 height 90
drag, startPoint x: 875, startPoint y: 313, endPoint x: 848, endPoint y: 318, distance: 27.1
click at [848, 318] on em "The engineering design cycle involved building, testing, and modifying two prot…" at bounding box center [615, 338] width 711 height 90
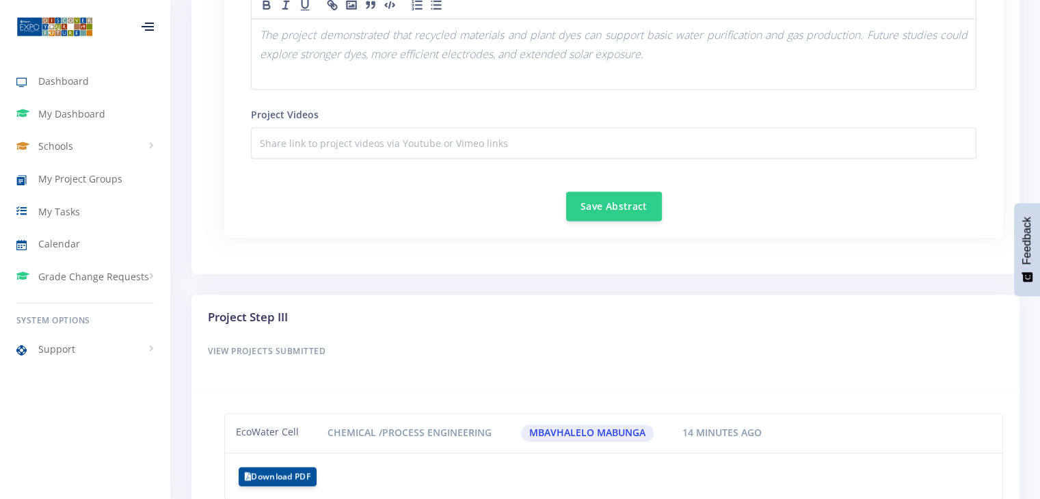
scroll to position [1935, 0]
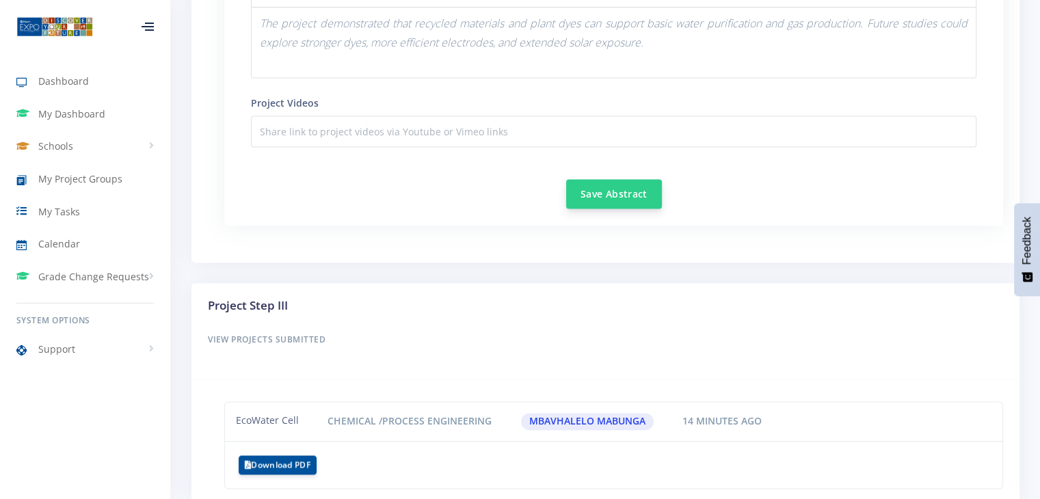
click at [623, 194] on button "Save Abstract" at bounding box center [614, 193] width 96 height 29
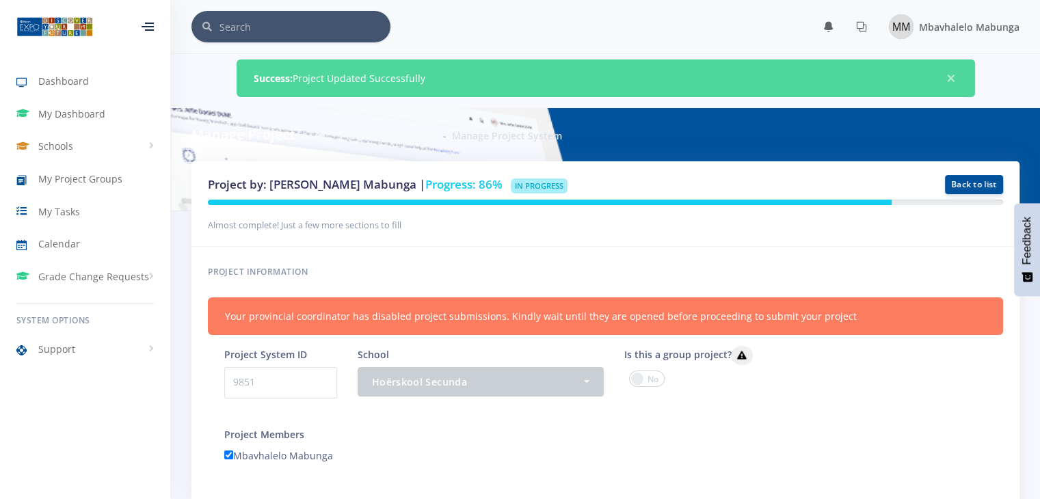
scroll to position [10, 10]
click at [743, 236] on div "Project by: Mbavhalelo Mabunga | Progress: 86% In Progress Back to list" at bounding box center [605, 203] width 828 height 85
click at [987, 178] on link "Back to list" at bounding box center [974, 183] width 58 height 19
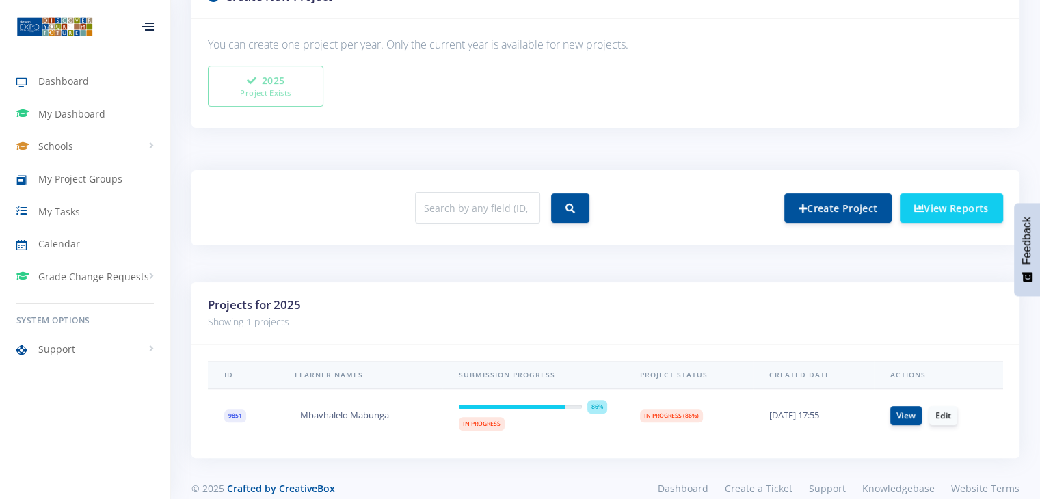
scroll to position [403, 0]
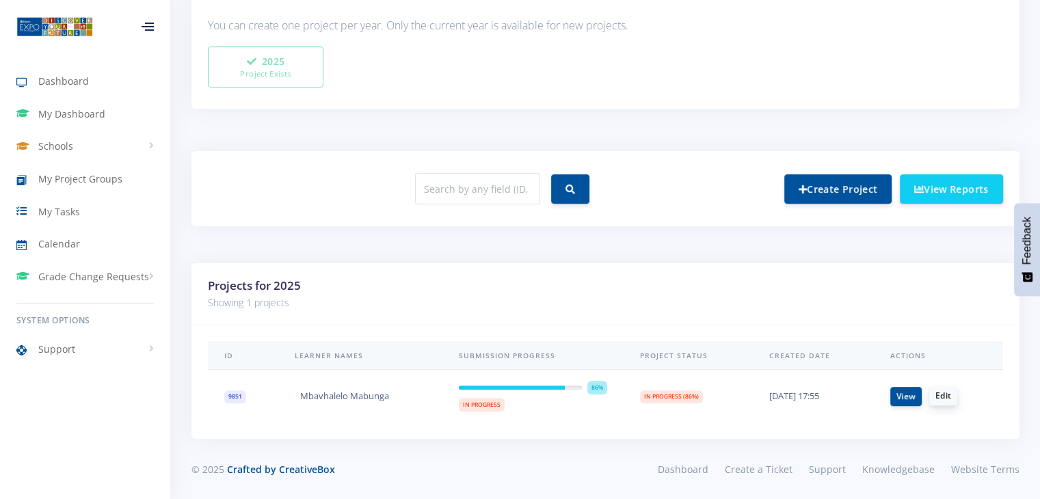
click at [949, 397] on link "Edit" at bounding box center [943, 395] width 28 height 19
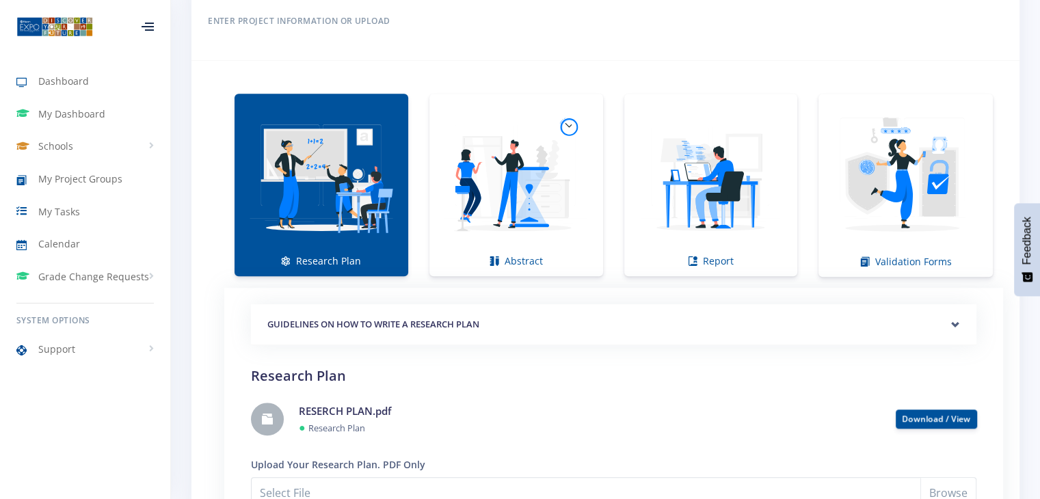
scroll to position [914, 0]
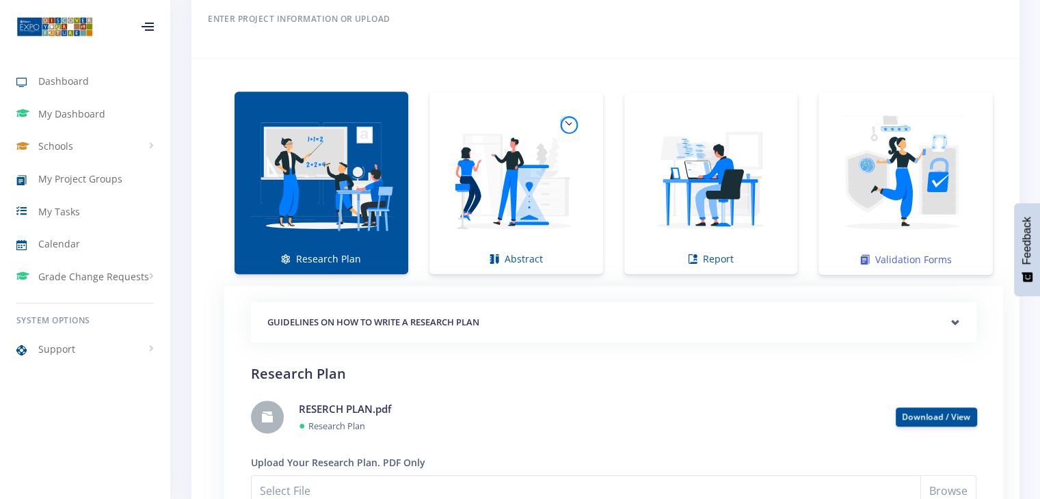
click at [952, 200] on img at bounding box center [906, 176] width 153 height 153
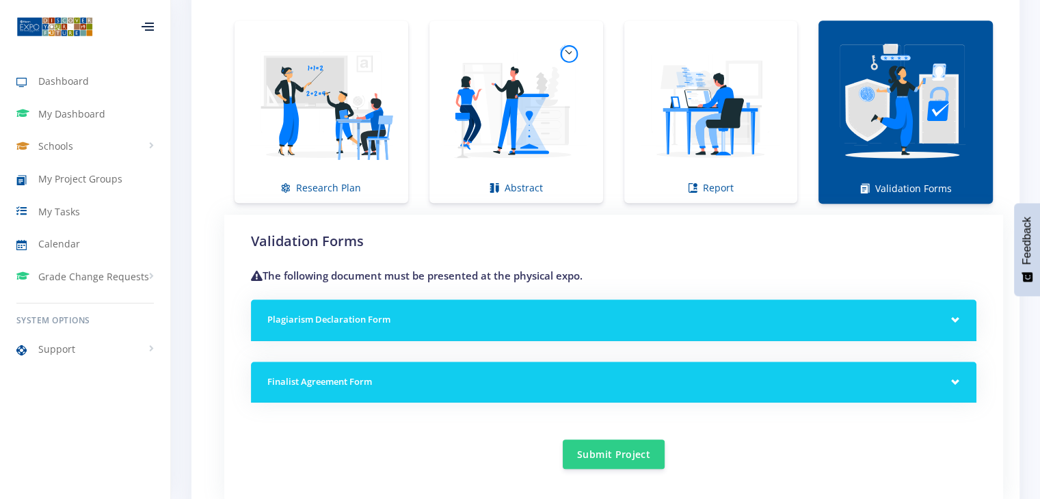
scroll to position [972, 0]
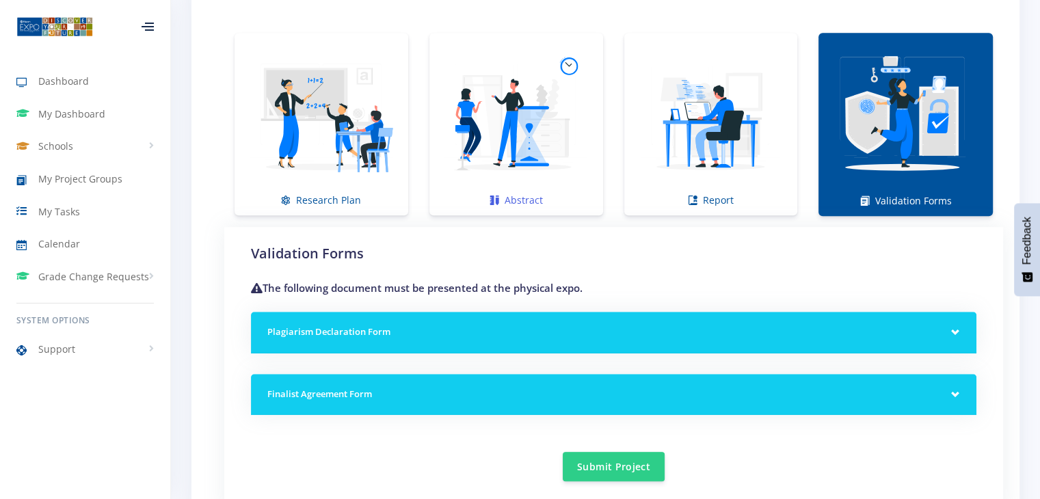
click at [547, 126] on img at bounding box center [516, 117] width 152 height 152
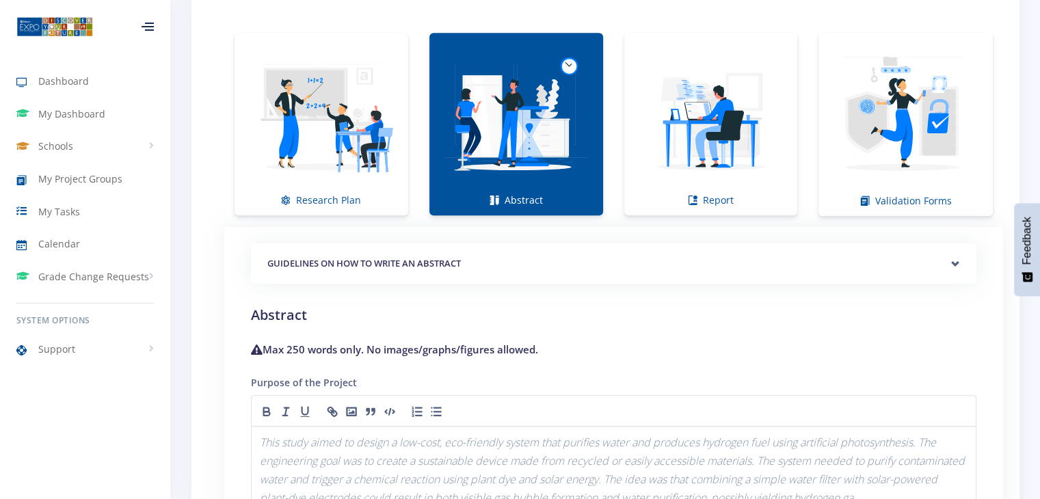
click at [436, 271] on div "GUIDELINES ON HOW TO WRITE AN ABSTRACT" at bounding box center [614, 264] width 726 height 42
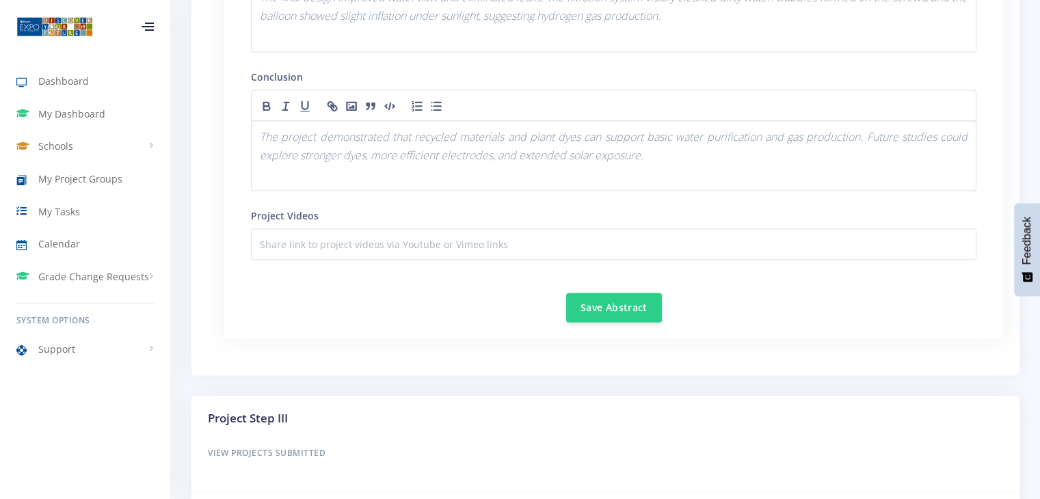
scroll to position [2169, 0]
click at [629, 292] on button "Save Abstract" at bounding box center [614, 303] width 96 height 29
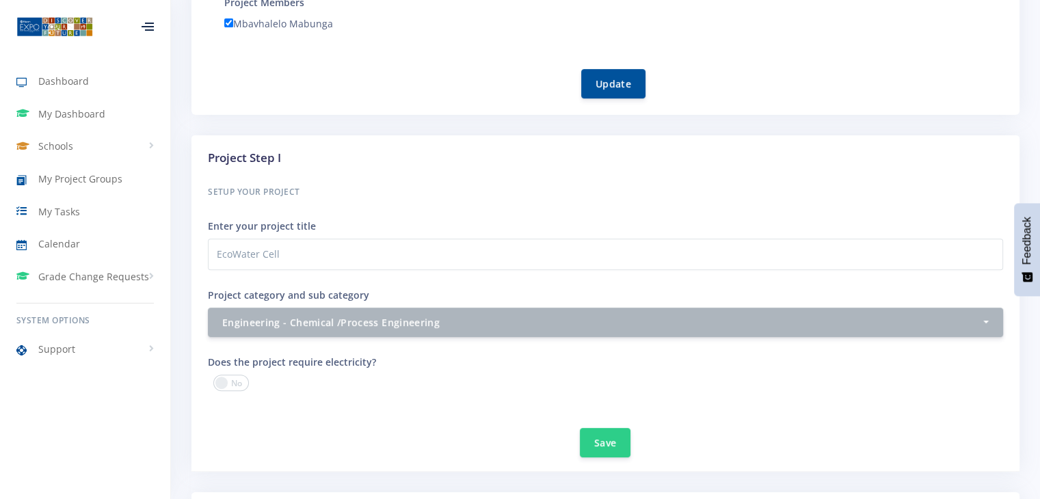
scroll to position [438, 0]
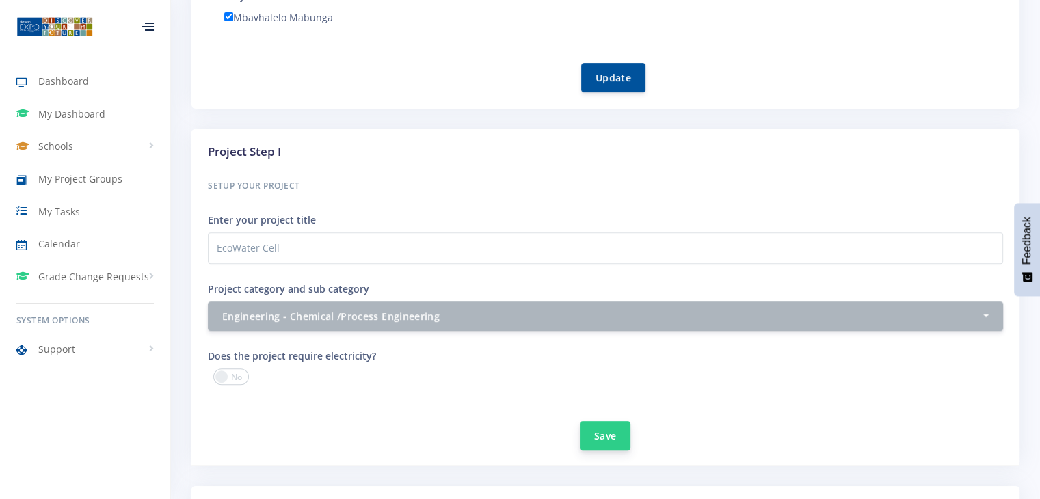
click at [608, 444] on button "Save" at bounding box center [605, 435] width 51 height 29
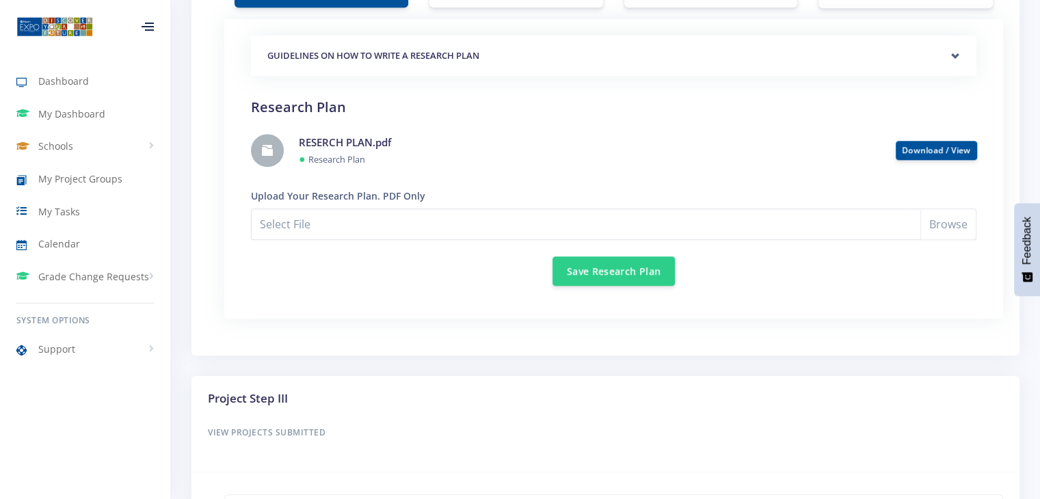
scroll to position [1220, 0]
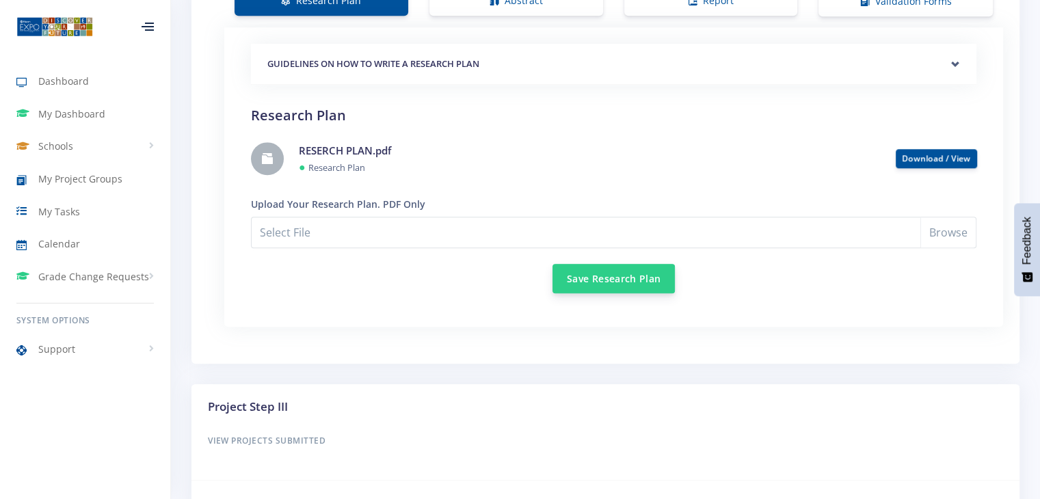
click at [640, 278] on button "Save Research Plan" at bounding box center [614, 278] width 122 height 29
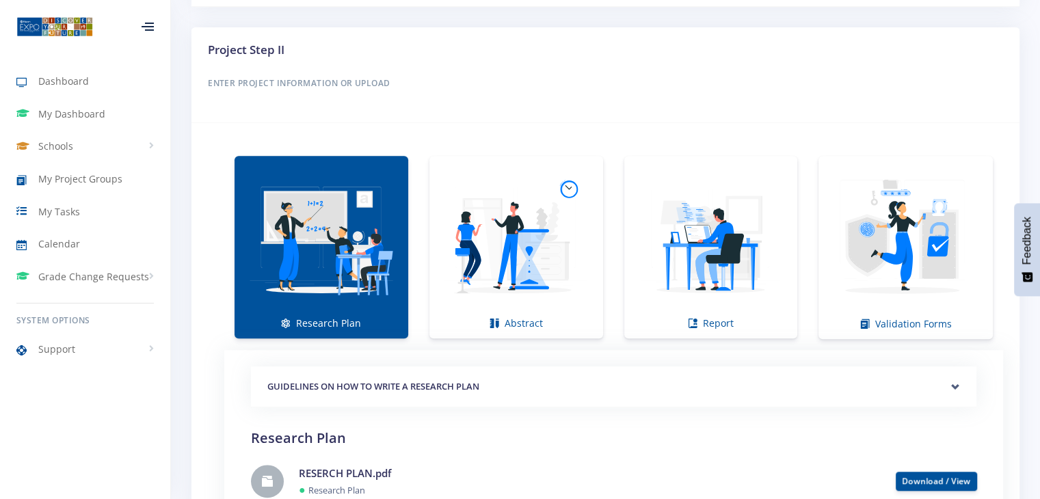
scroll to position [902, 0]
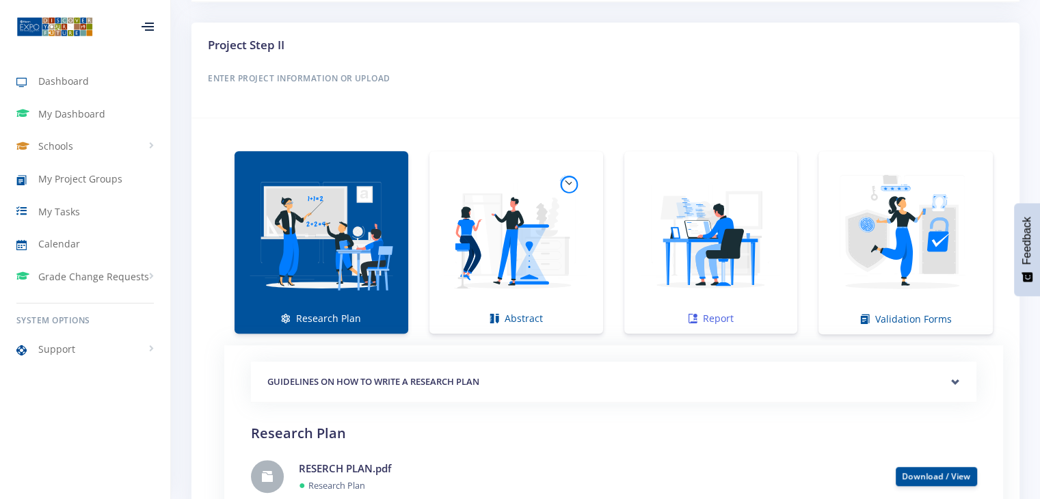
click at [738, 274] on img at bounding box center [711, 235] width 152 height 152
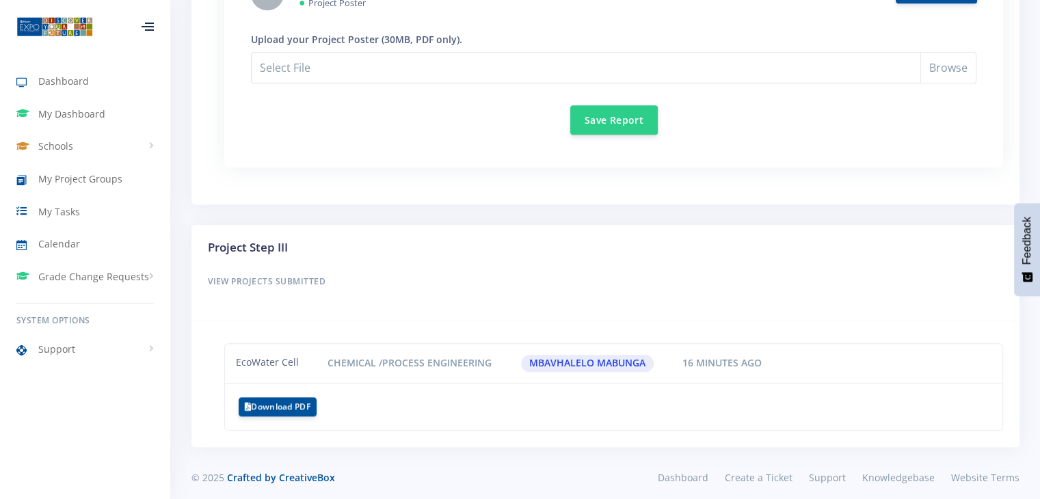
scroll to position [1485, 0]
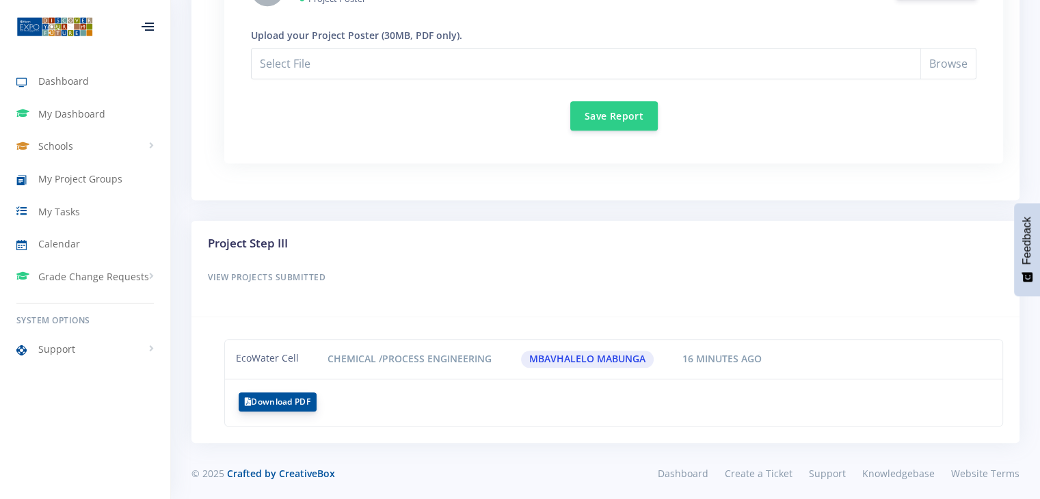
click at [297, 393] on button "Download PDF" at bounding box center [278, 402] width 78 height 19
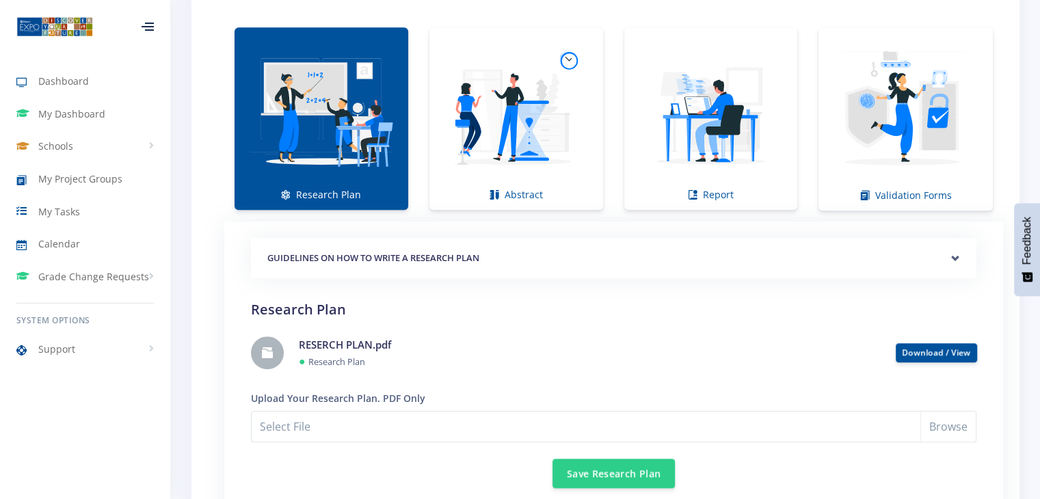
scroll to position [1011, 0]
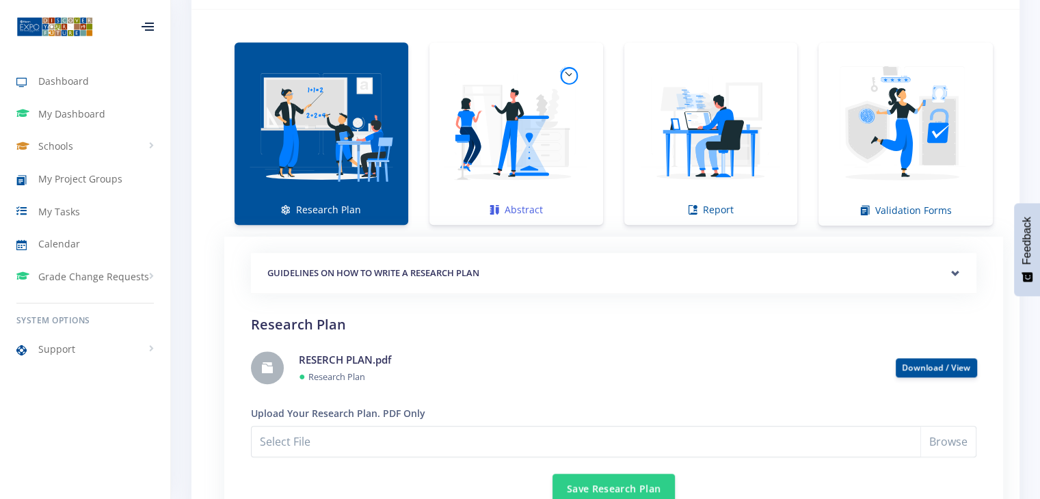
click at [591, 109] on img at bounding box center [516, 127] width 152 height 152
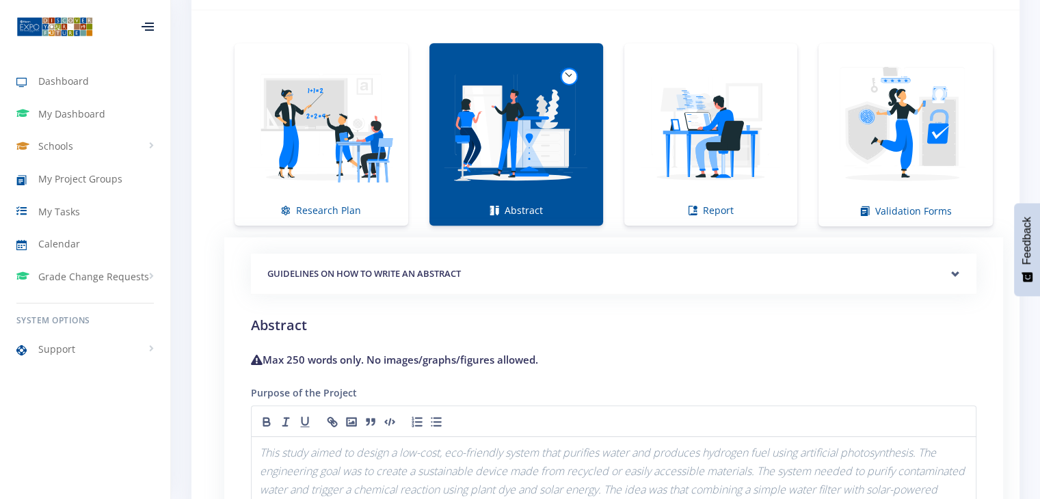
scroll to position [996, 0]
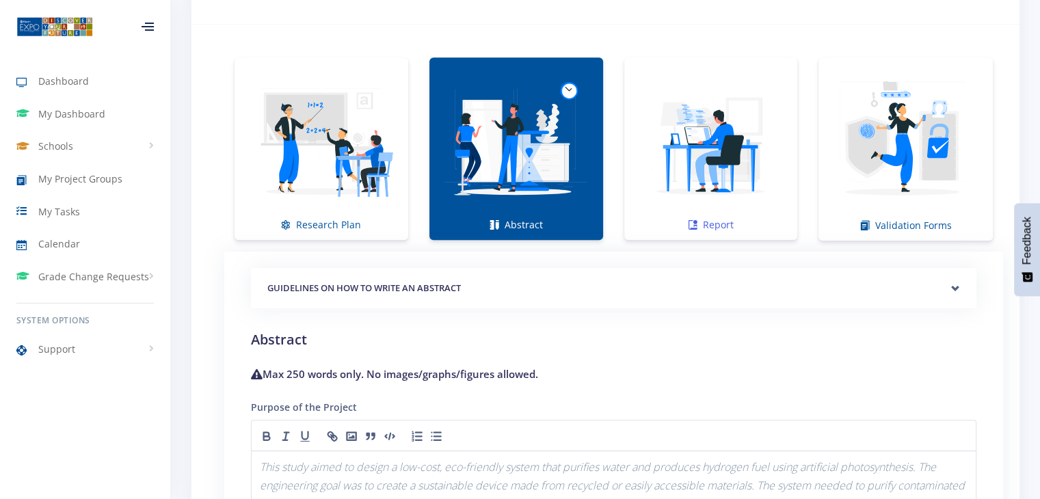
click at [717, 57] on link "Report" at bounding box center [711, 148] width 174 height 183
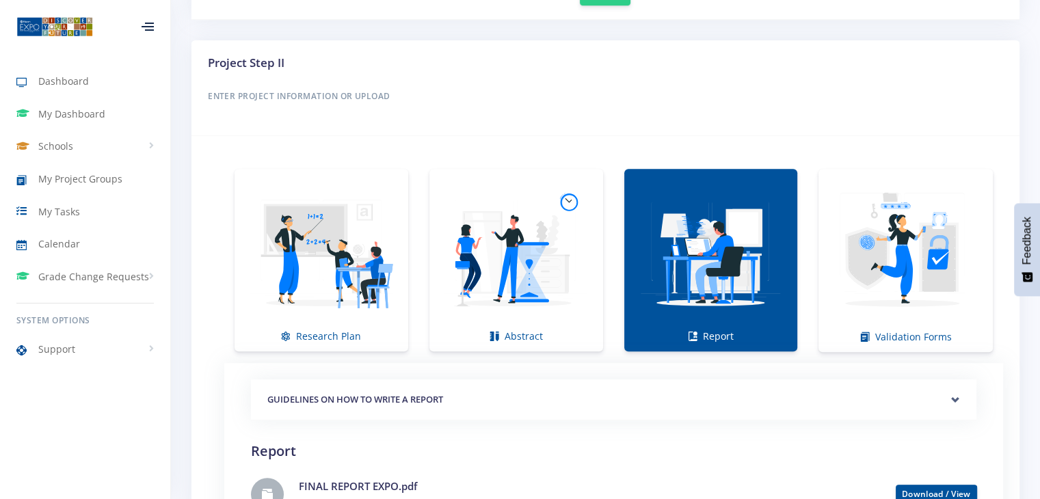
scroll to position [985, 0]
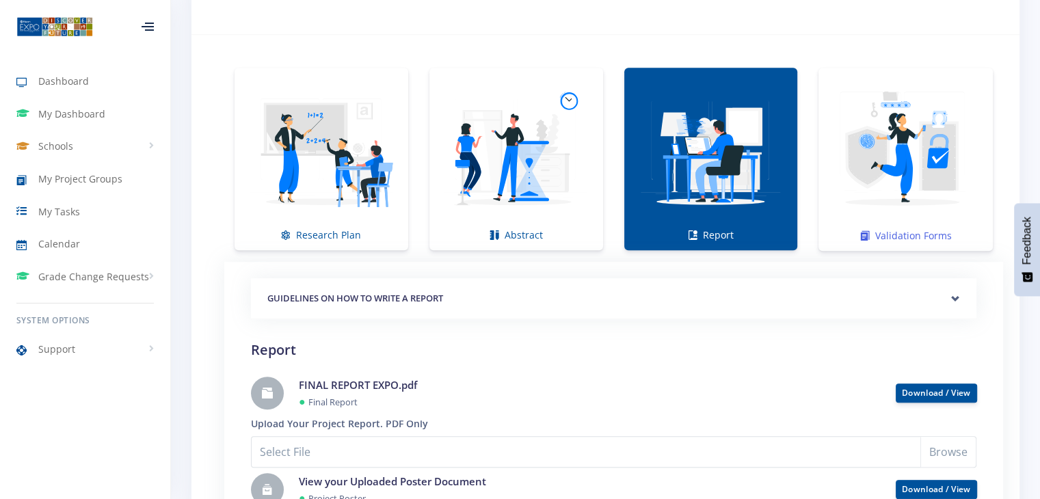
click at [892, 170] on img at bounding box center [906, 152] width 153 height 153
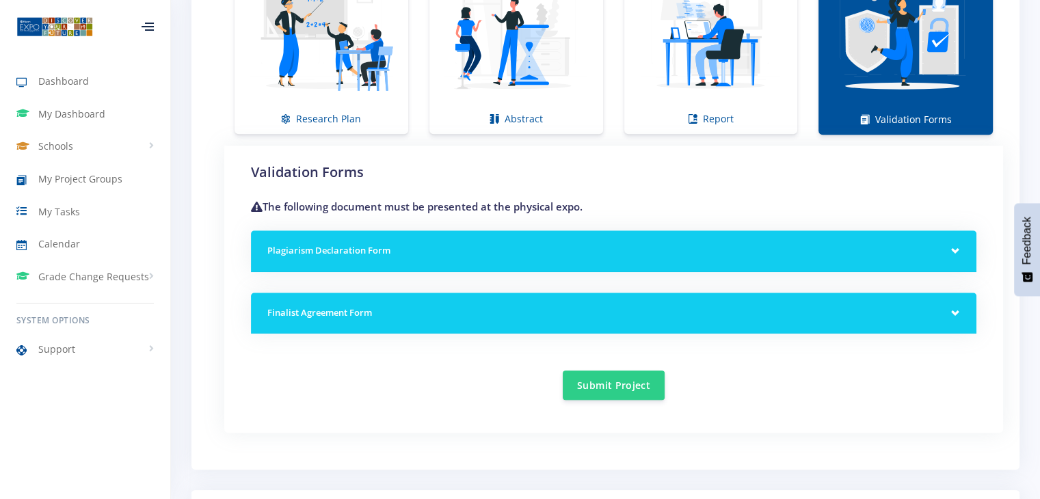
scroll to position [1123, 0]
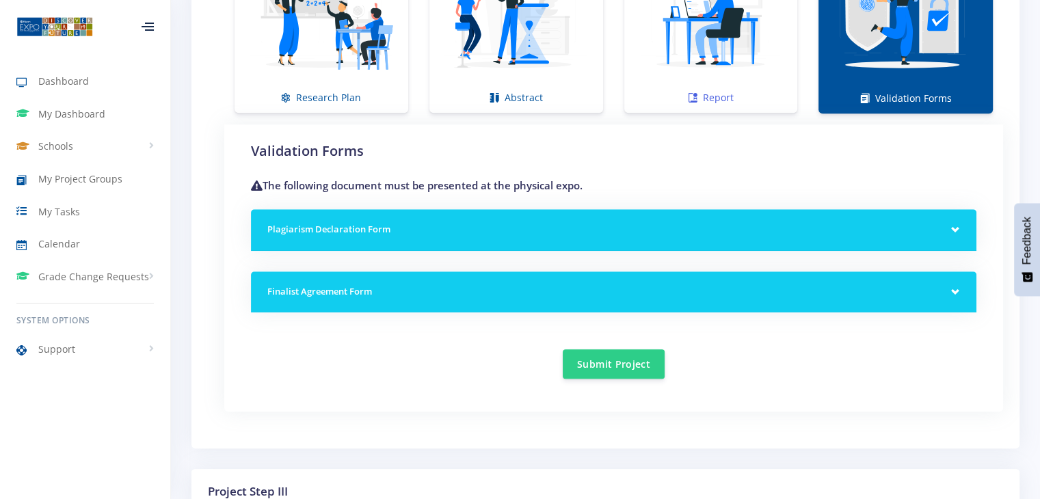
click at [719, 47] on img at bounding box center [711, 14] width 152 height 152
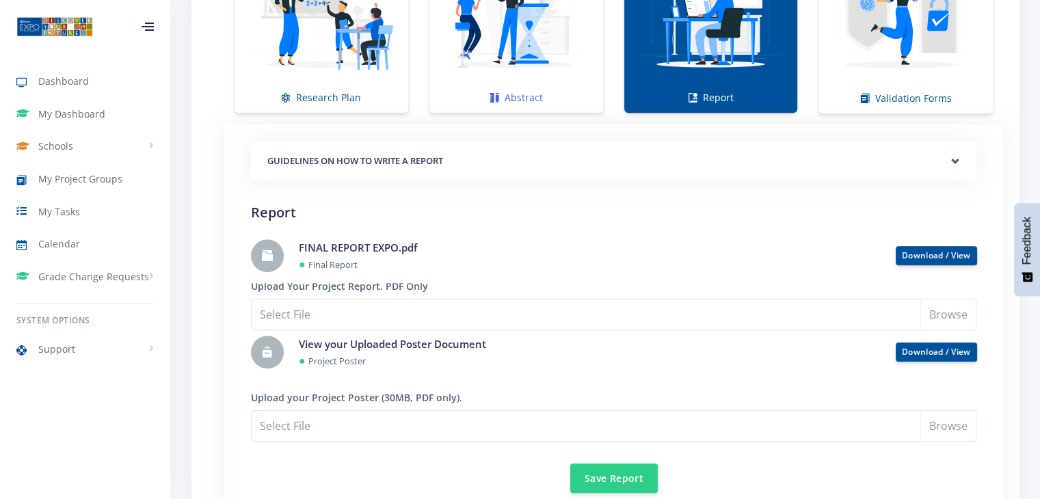
click at [569, 49] on img at bounding box center [516, 14] width 152 height 152
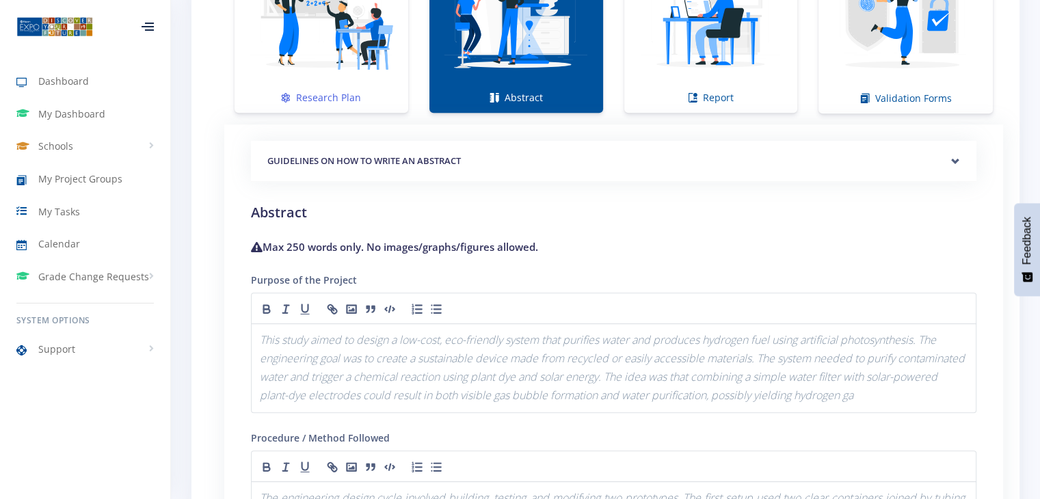
click at [393, 66] on img at bounding box center [322, 14] width 152 height 152
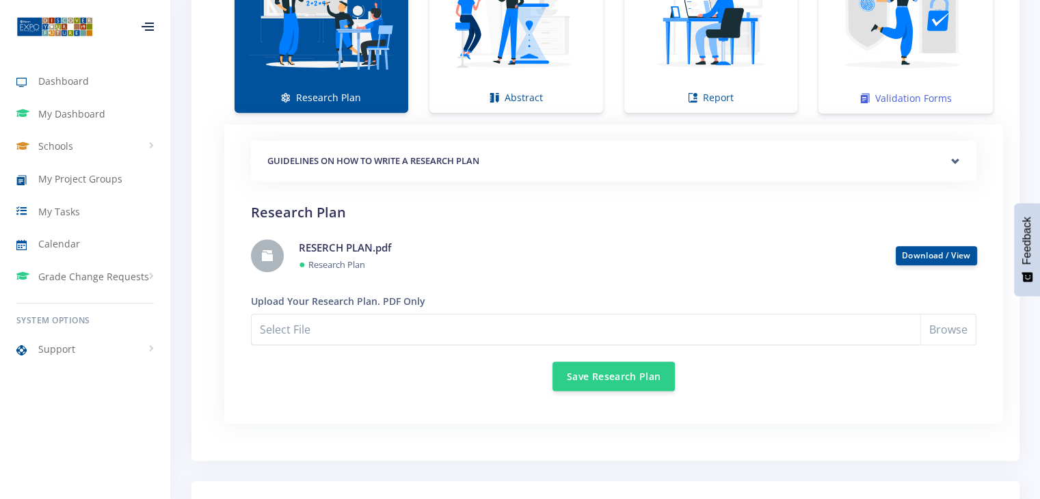
click at [831, 31] on img at bounding box center [906, 14] width 153 height 153
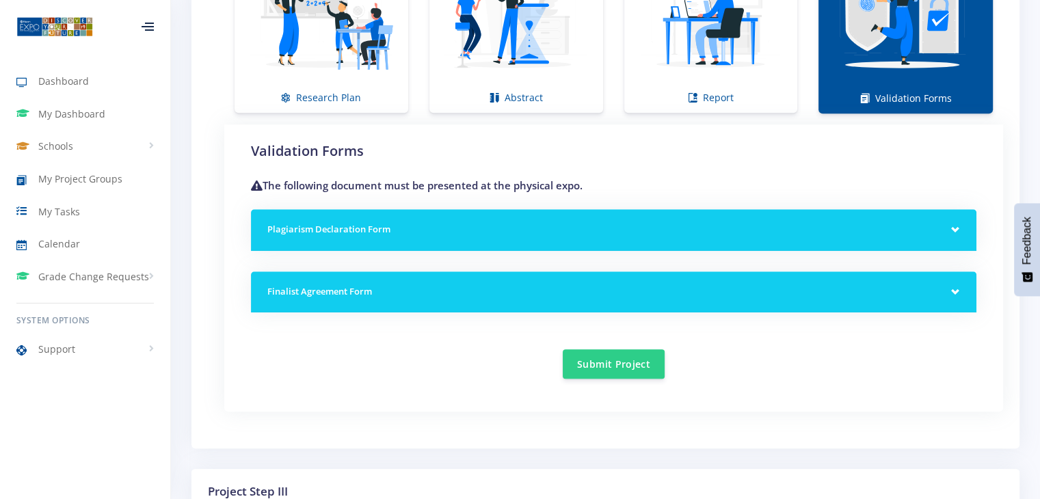
click at [938, 287] on h5 "Finalist Agreement Form" at bounding box center [613, 292] width 693 height 14
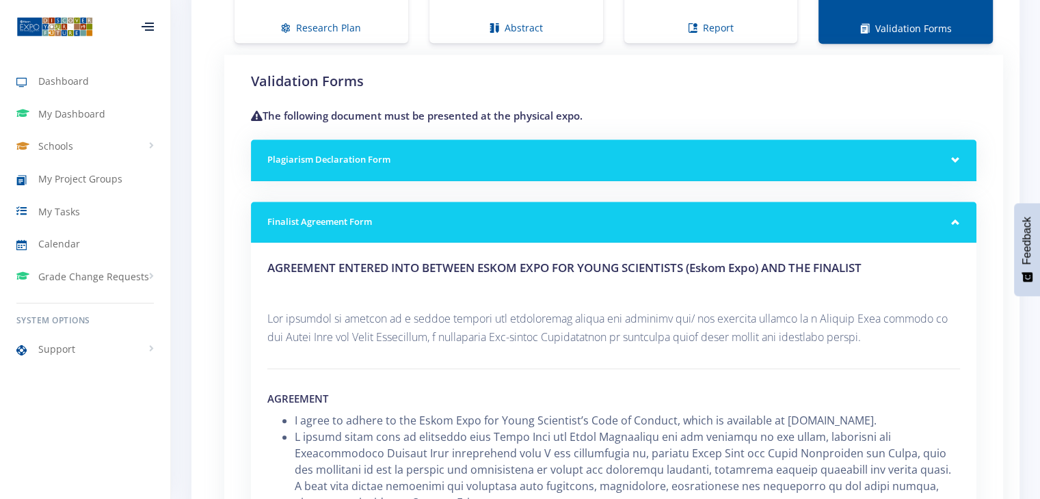
scroll to position [1187, 0]
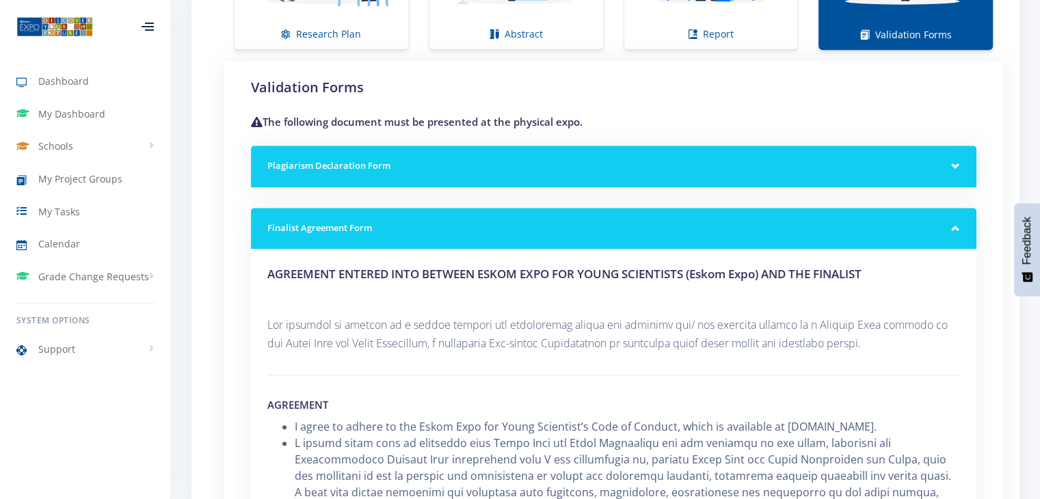
click at [968, 163] on div "Plagiarism Declaration Form" at bounding box center [614, 167] width 726 height 42
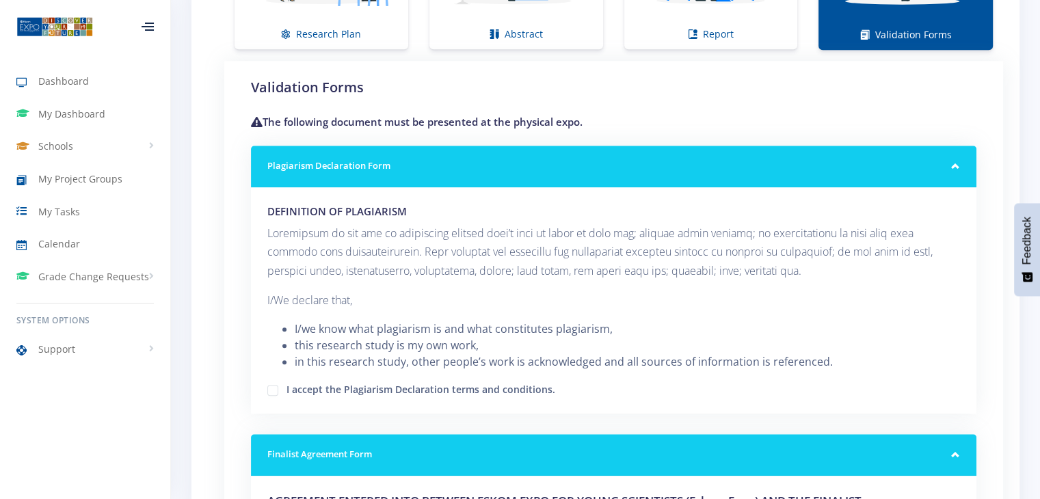
click at [287, 386] on label "I accept the Plagiarism Declaration terms and conditions." at bounding box center [421, 387] width 269 height 11
click at [287, 386] on input "I accept the Plagiarism Declaration terms and conditions." at bounding box center [291, 385] width 9 height 9
checkbox input "true"
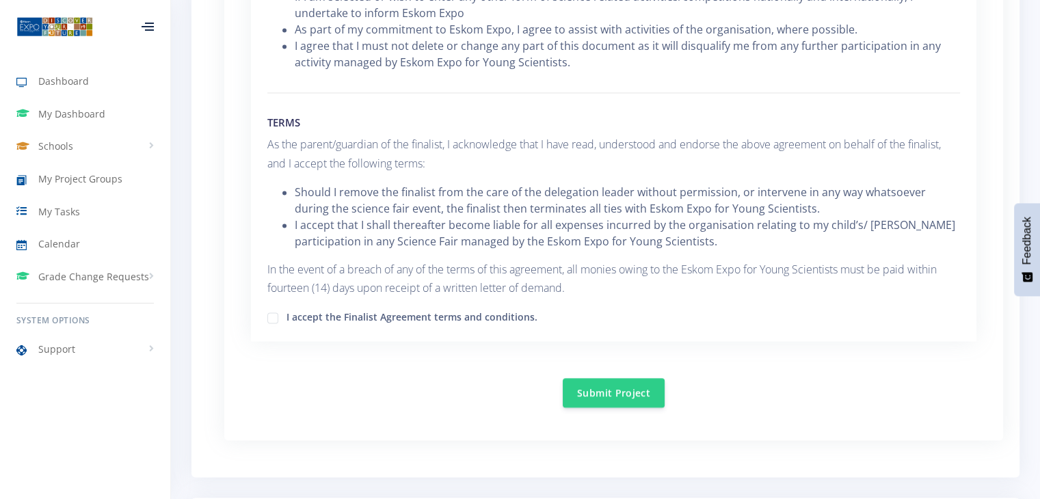
scroll to position [2132, 0]
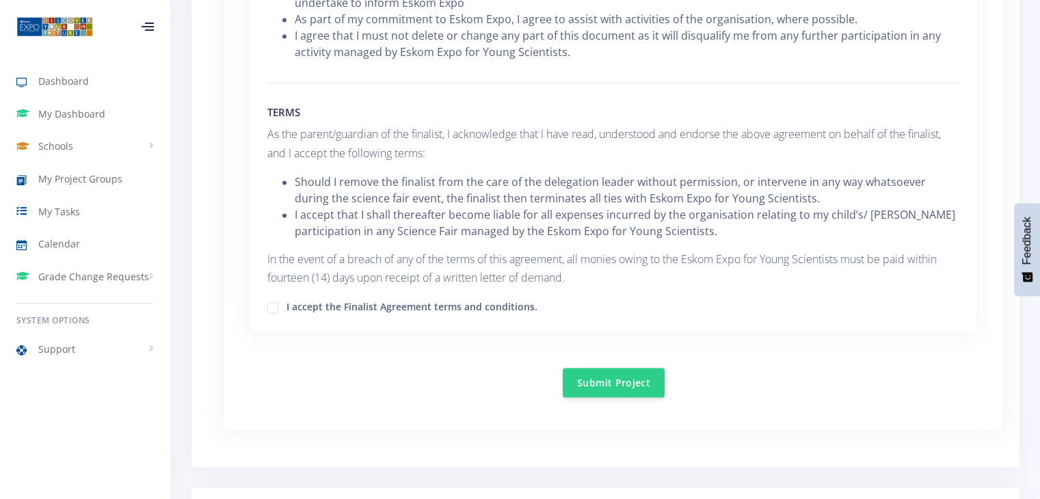
click at [274, 298] on div "I accept the Finalist Agreement terms and conditions." at bounding box center [613, 306] width 693 height 16
click at [278, 298] on div "I accept the Finalist Agreement terms and conditions." at bounding box center [613, 306] width 693 height 16
click at [271, 308] on div "I accept the Finalist Agreement terms and conditions." at bounding box center [613, 306] width 693 height 16
click at [287, 304] on label "I accept the Finalist Agreement terms and conditions." at bounding box center [412, 305] width 251 height 11
click at [287, 304] on input "I accept the Finalist Agreement terms and conditions." at bounding box center [291, 302] width 9 height 9
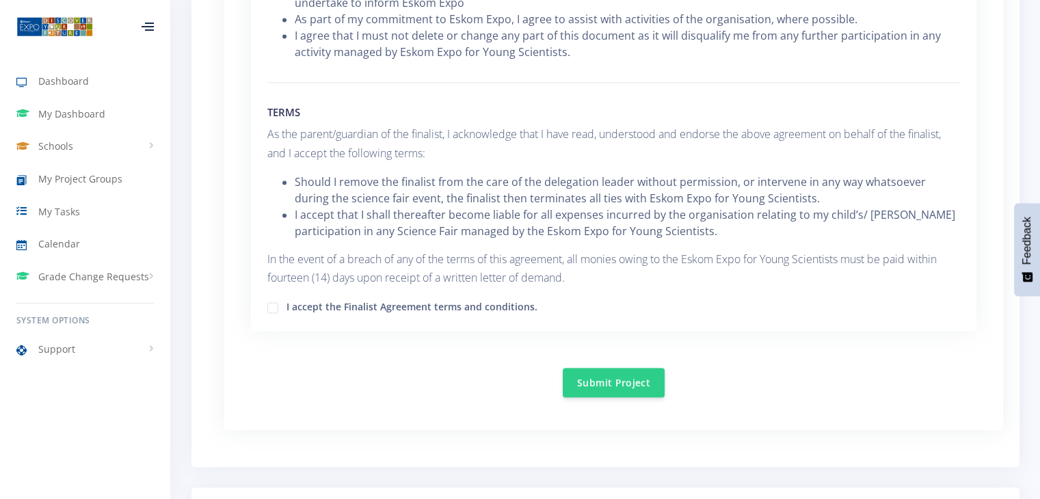
checkbox input "true"
click at [598, 371] on button "Submit Project" at bounding box center [614, 381] width 102 height 29
